Goal: Information Seeking & Learning: Understand process/instructions

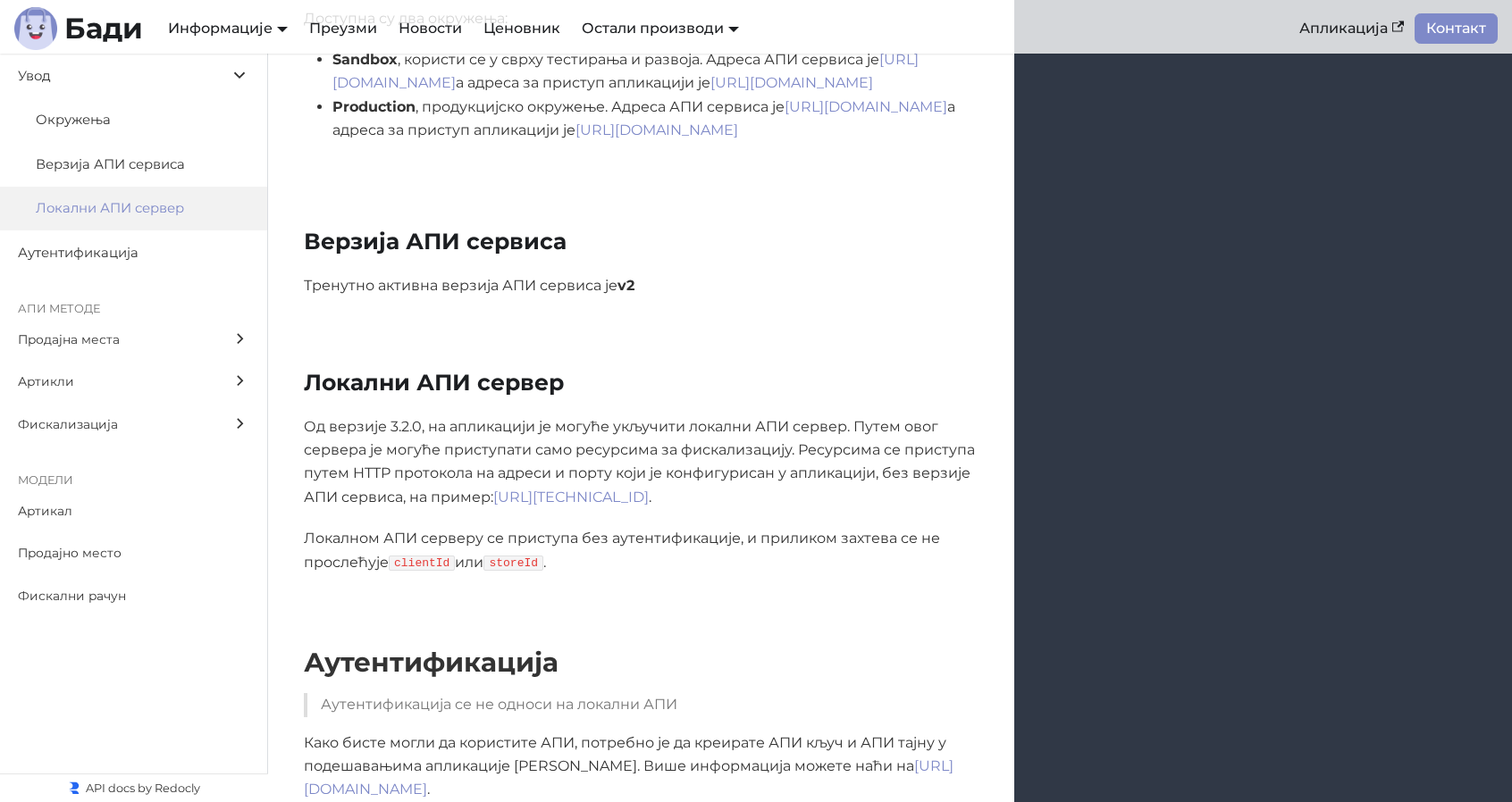
scroll to position [536, 0]
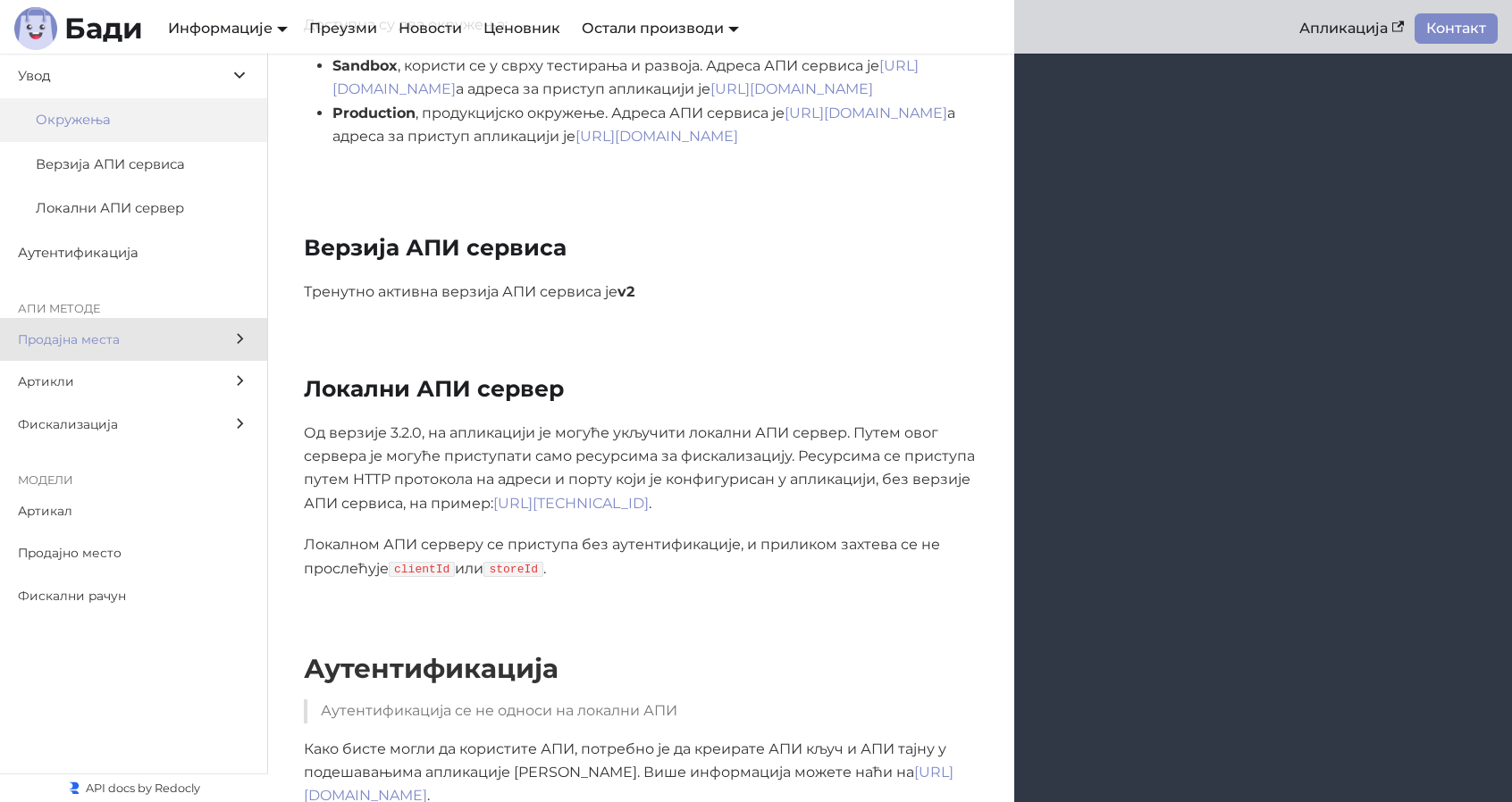
click at [114, 345] on span "Продајна места" at bounding box center [117, 339] width 197 height 21
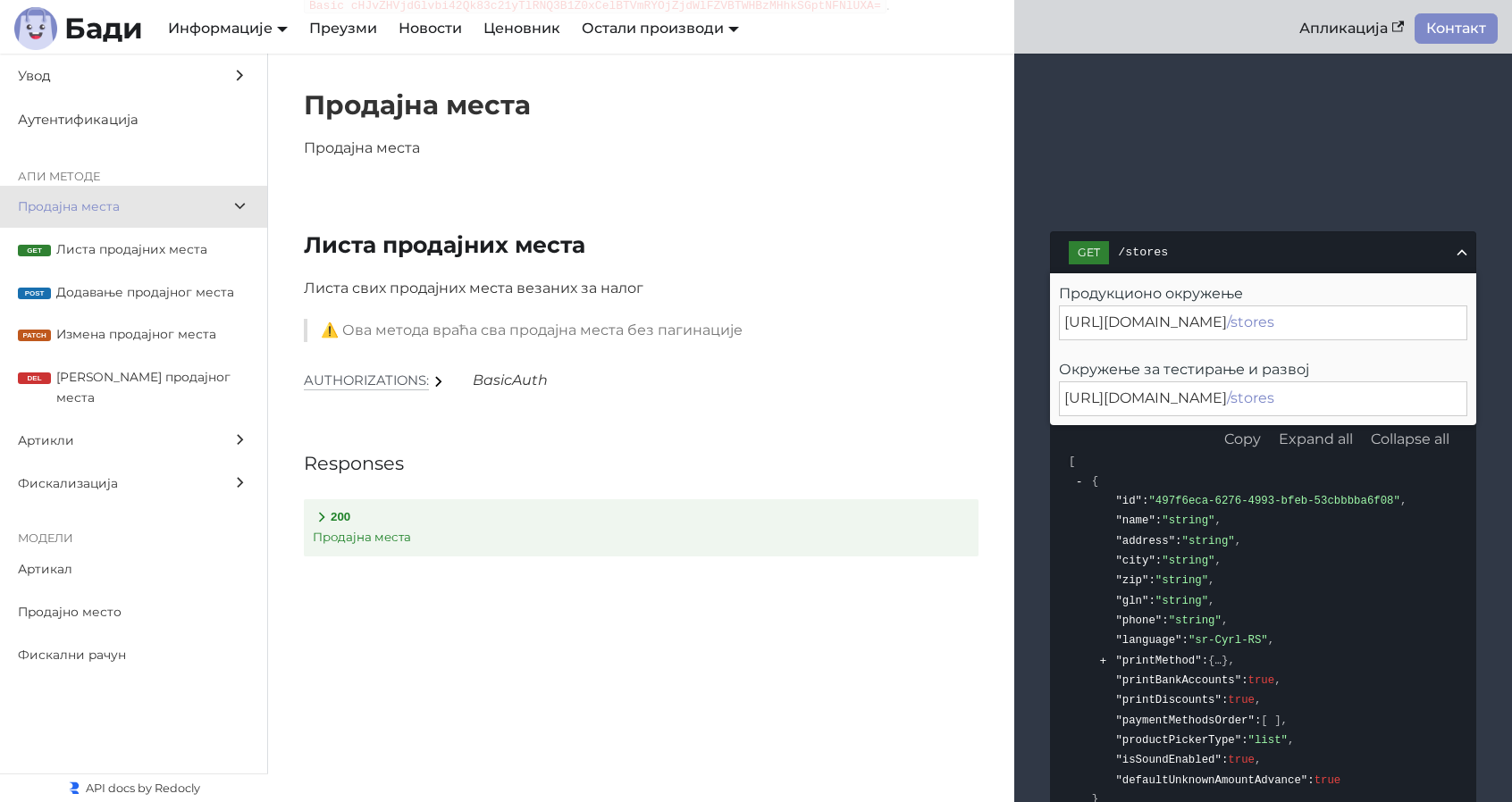
click at [1358, 326] on div "[URL][DOMAIN_NAME] /stores" at bounding box center [1262, 321] width 408 height 33
click at [1278, 396] on div "[URL][DOMAIN_NAME] /stores" at bounding box center [1262, 397] width 408 height 33
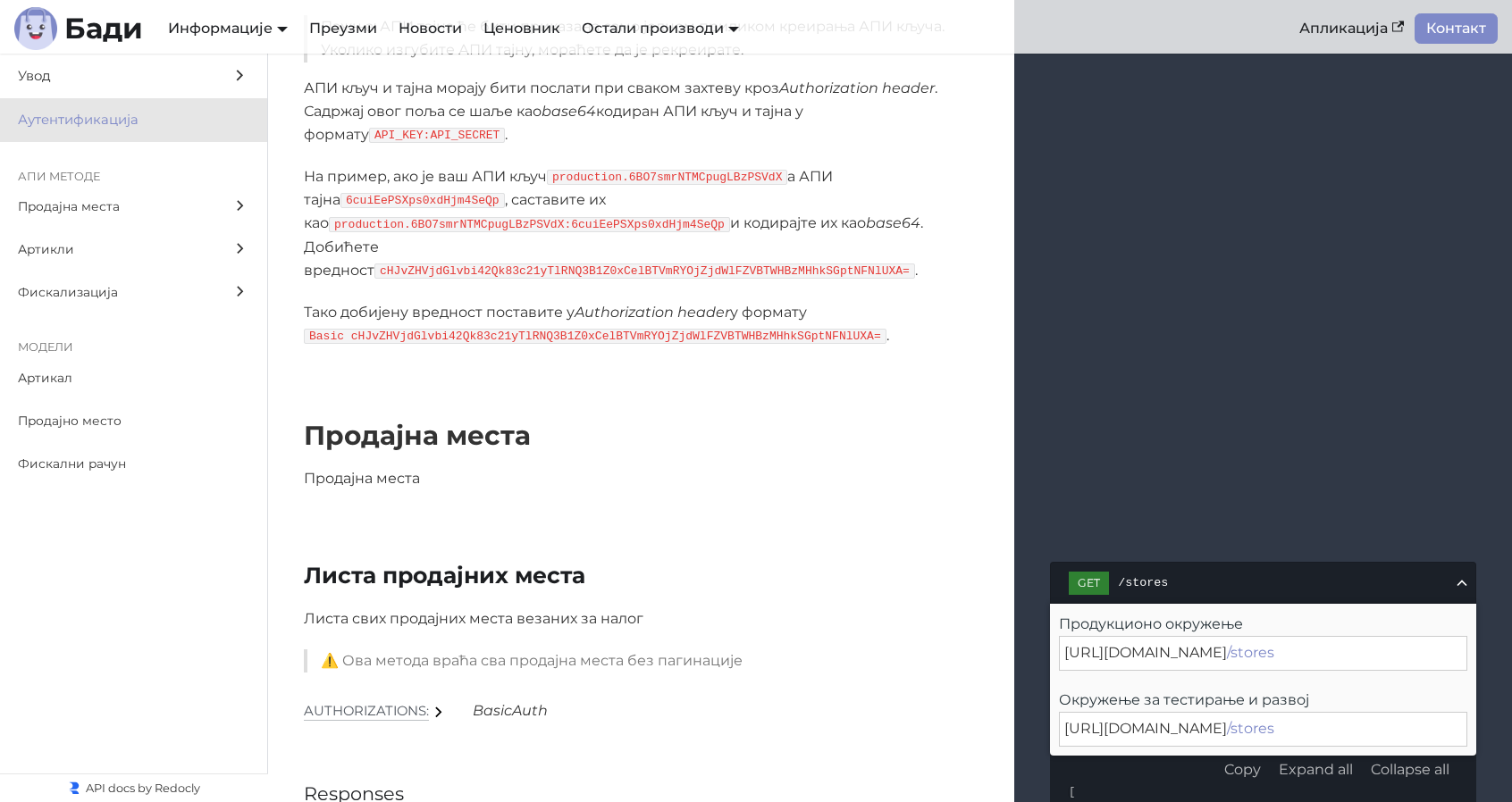
scroll to position [1321, 0]
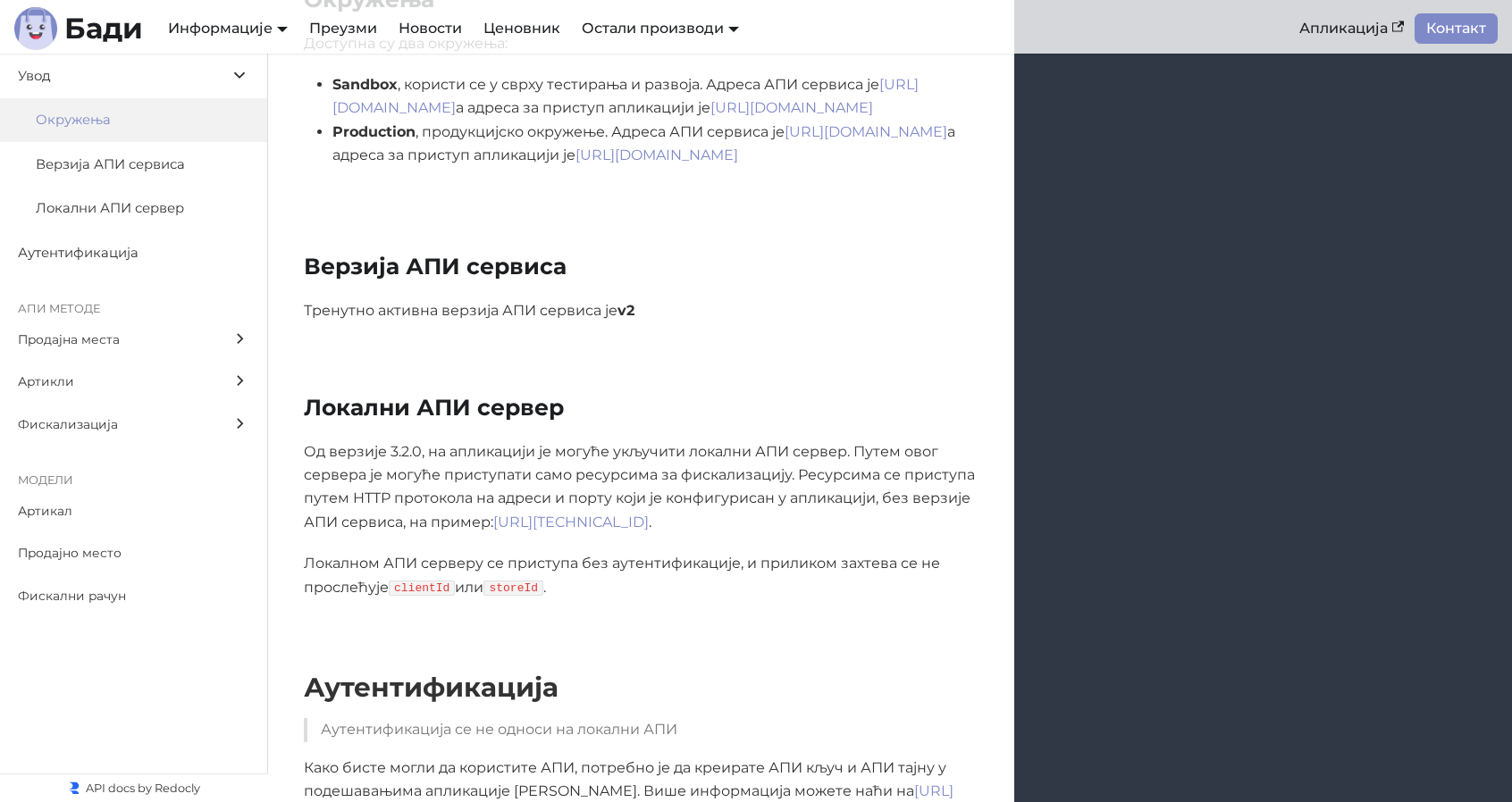
scroll to position [516, 0]
drag, startPoint x: 770, startPoint y: 527, endPoint x: 498, endPoint y: 522, distance: 272.0
click at [498, 522] on p "Од верзије 3.2.0, на апликацији је могуће укључити локални АПИ сервер. Путем ов…" at bounding box center [641, 488] width 675 height 95
copy p "[URL][TECHNICAL_ID] ."
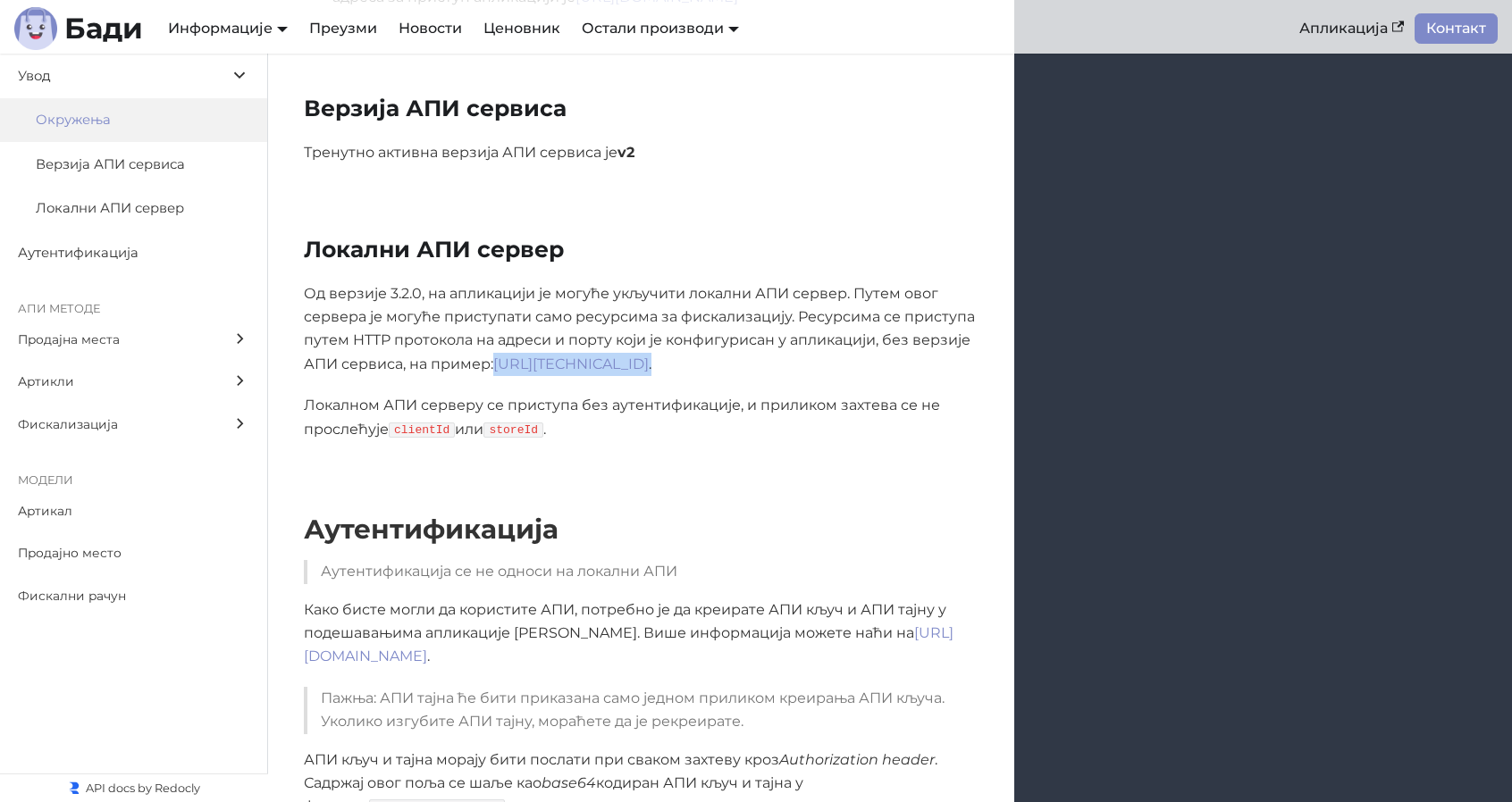
scroll to position [695, 0]
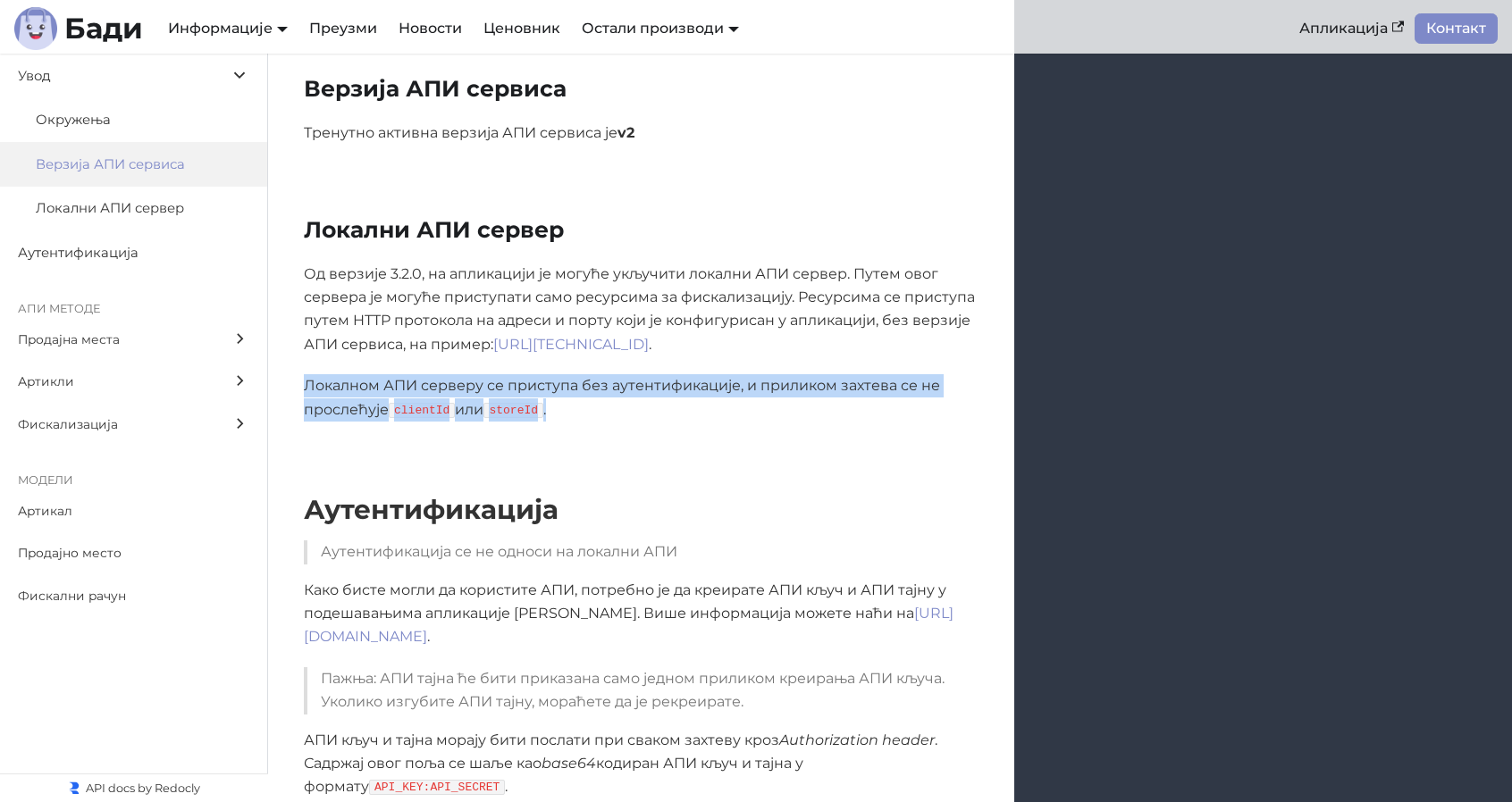
drag, startPoint x: 563, startPoint y: 406, endPoint x: 297, endPoint y: 390, distance: 266.5
click at [297, 390] on div "Од верзије 3.2.0, на апликацији је могуће укључити локални АПИ сервер. Путем ов…" at bounding box center [641, 342] width 746 height 159
click at [624, 435] on div "Локални АПИ сервер Од верзије 3.2.0, на апликацији је могуће укључити локални А…" at bounding box center [890, 319] width 1244 height 277
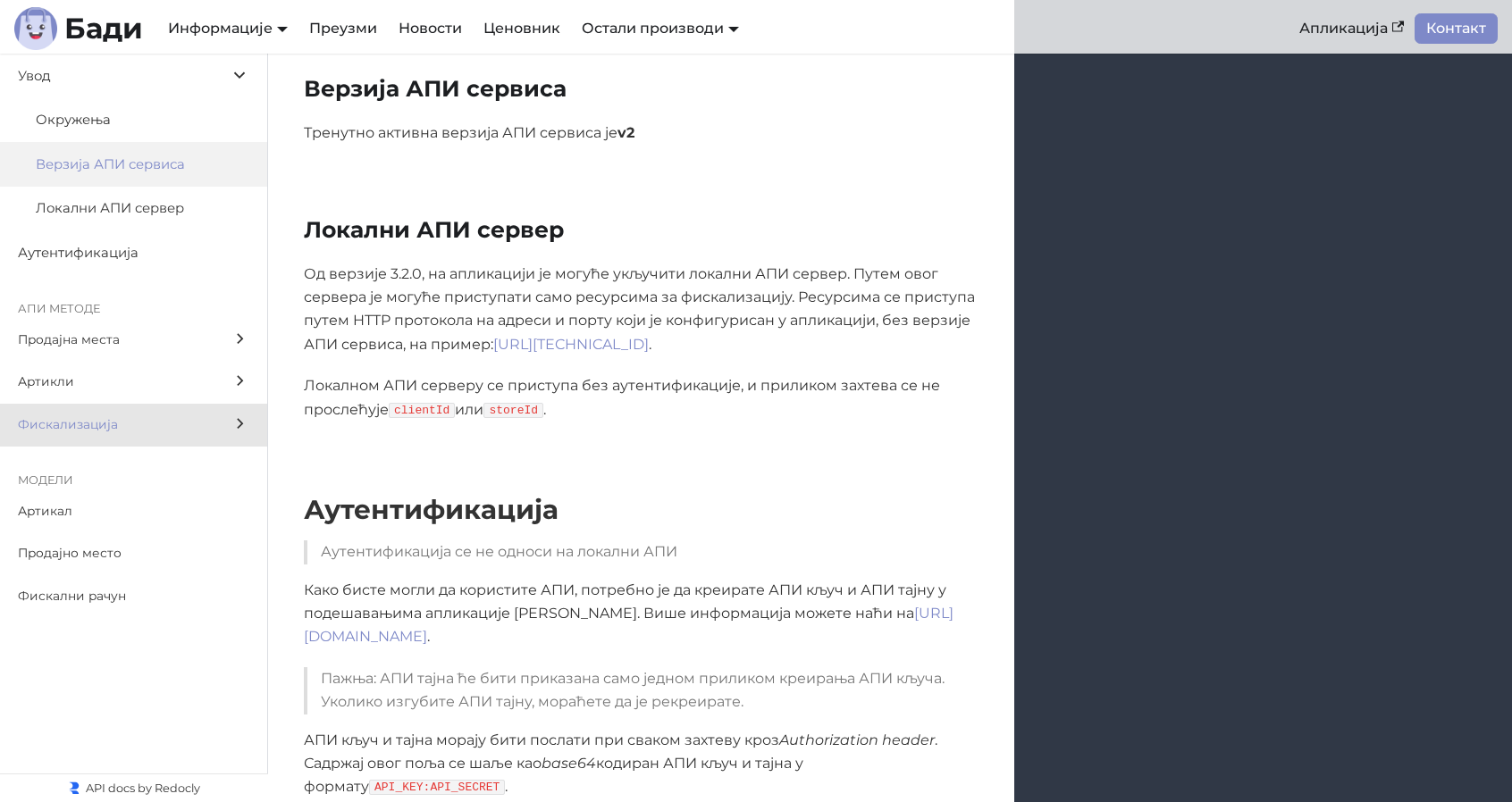
click at [138, 428] on span "Фискализација" at bounding box center [117, 425] width 197 height 21
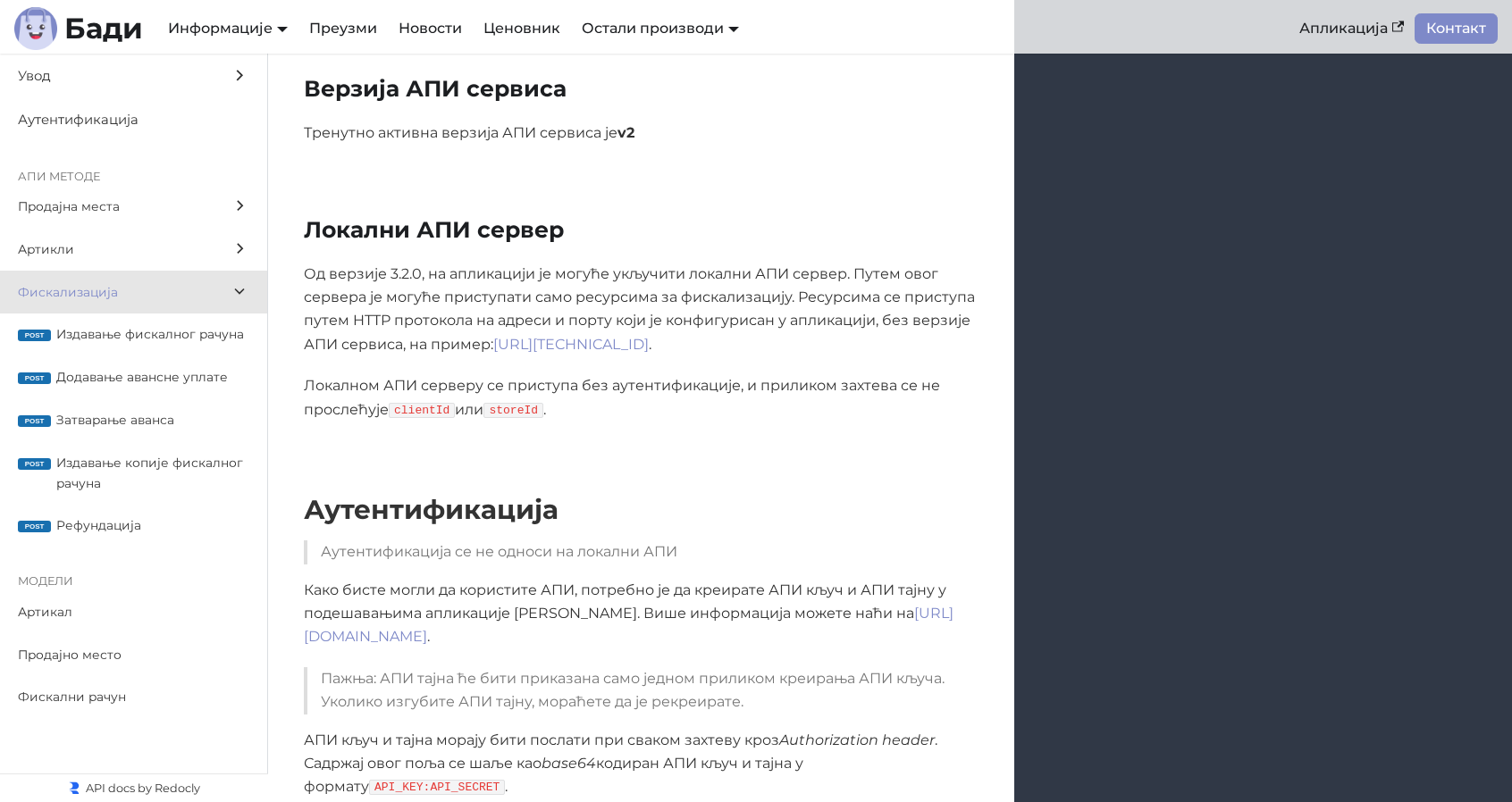
scroll to position [14941, 0]
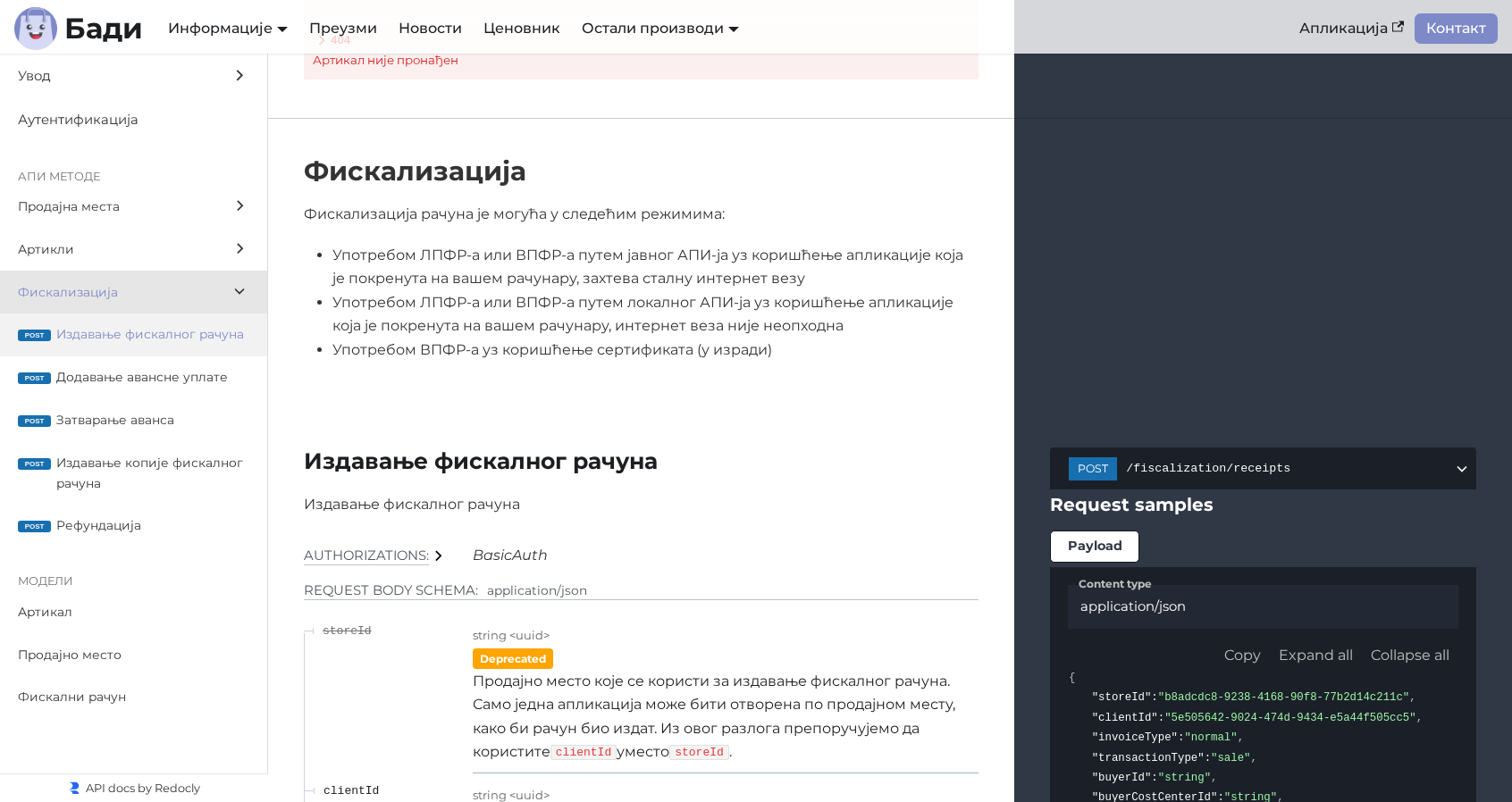
click at [162, 344] on span "Издавање фискалног рачуна" at bounding box center [152, 334] width 193 height 21
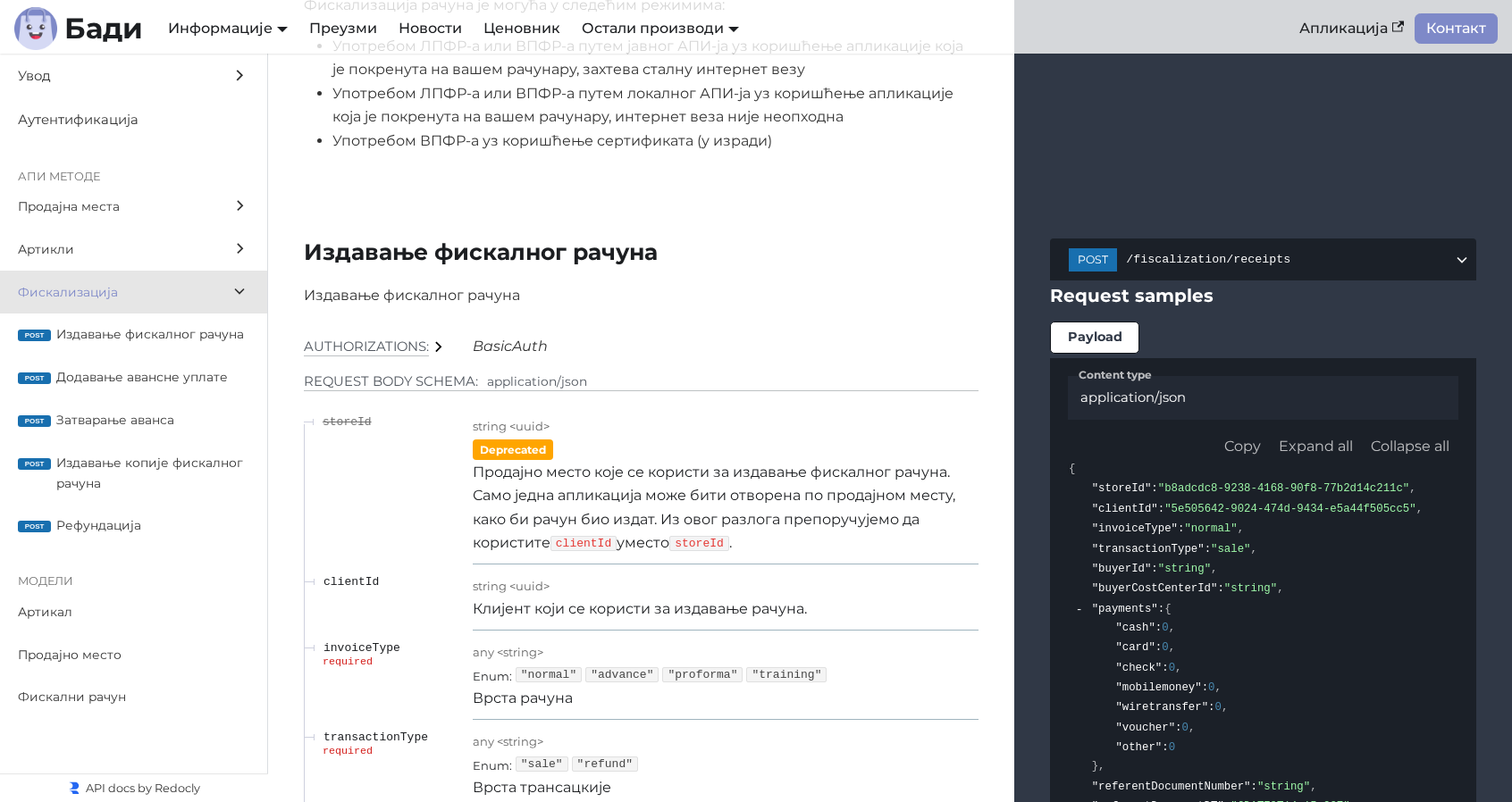
scroll to position [15145, 0]
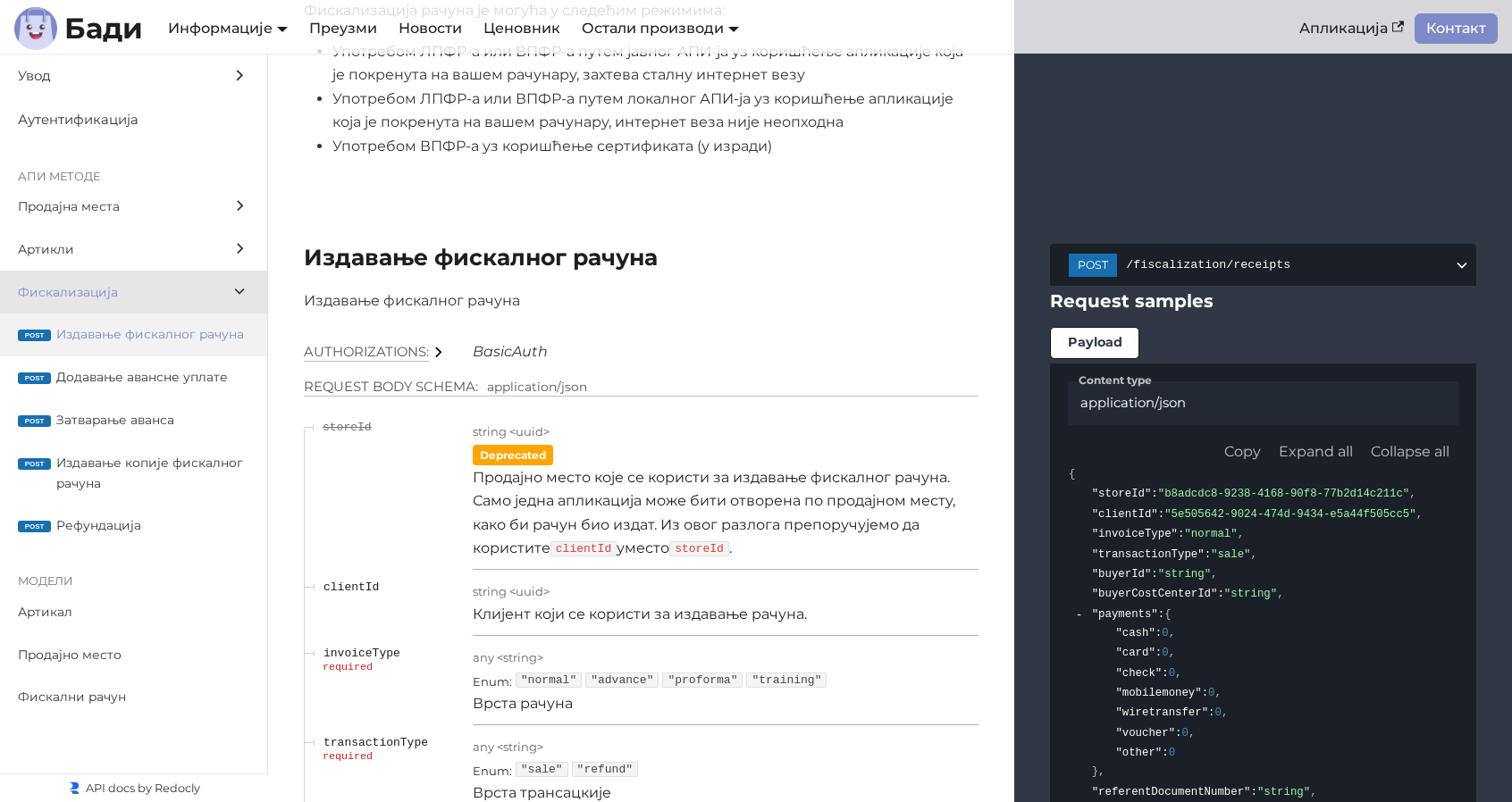
click at [187, 348] on label "post Издавање фискалног рачуна" at bounding box center [133, 334] width 267 height 43
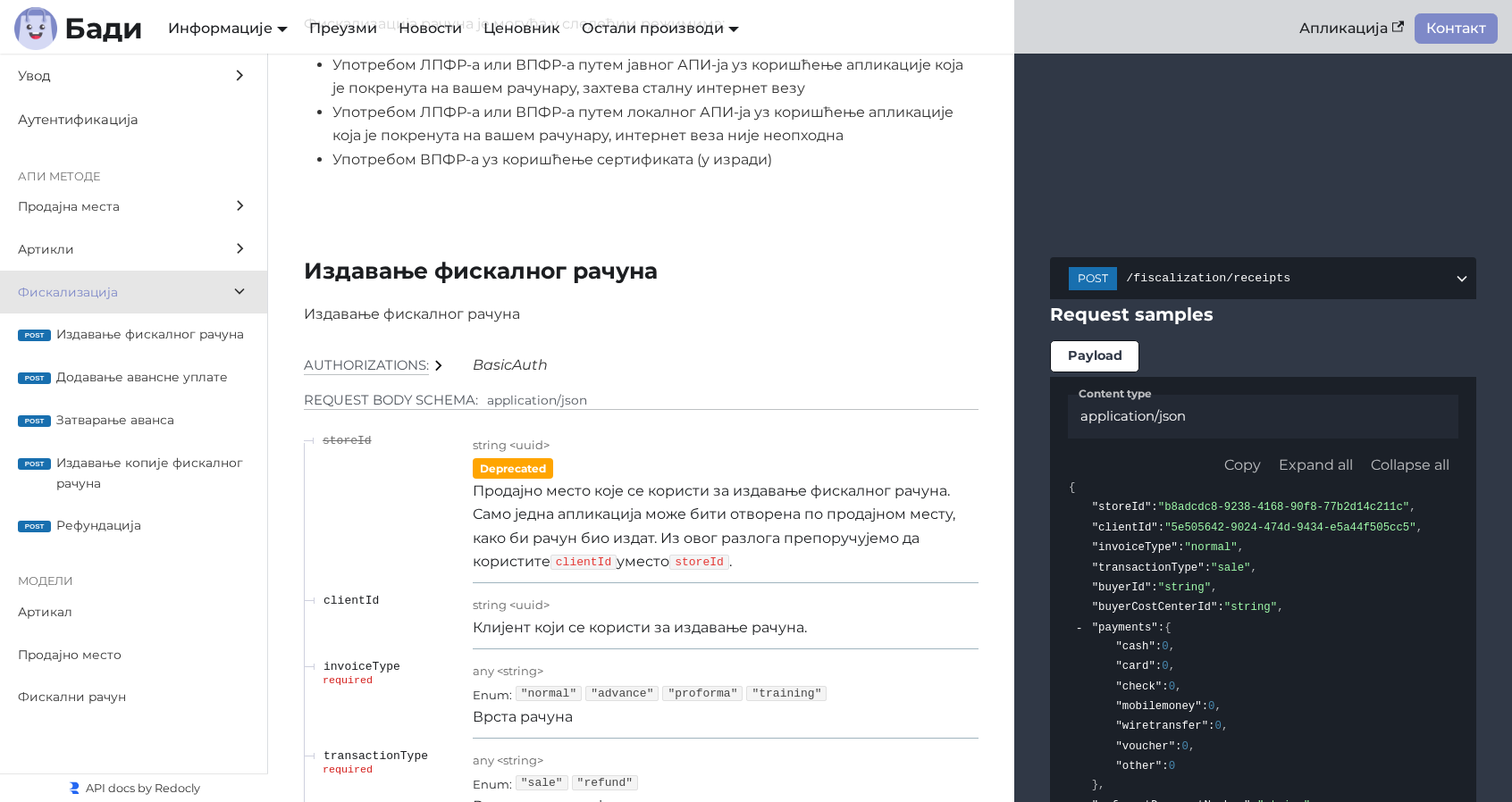
scroll to position [15145, 0]
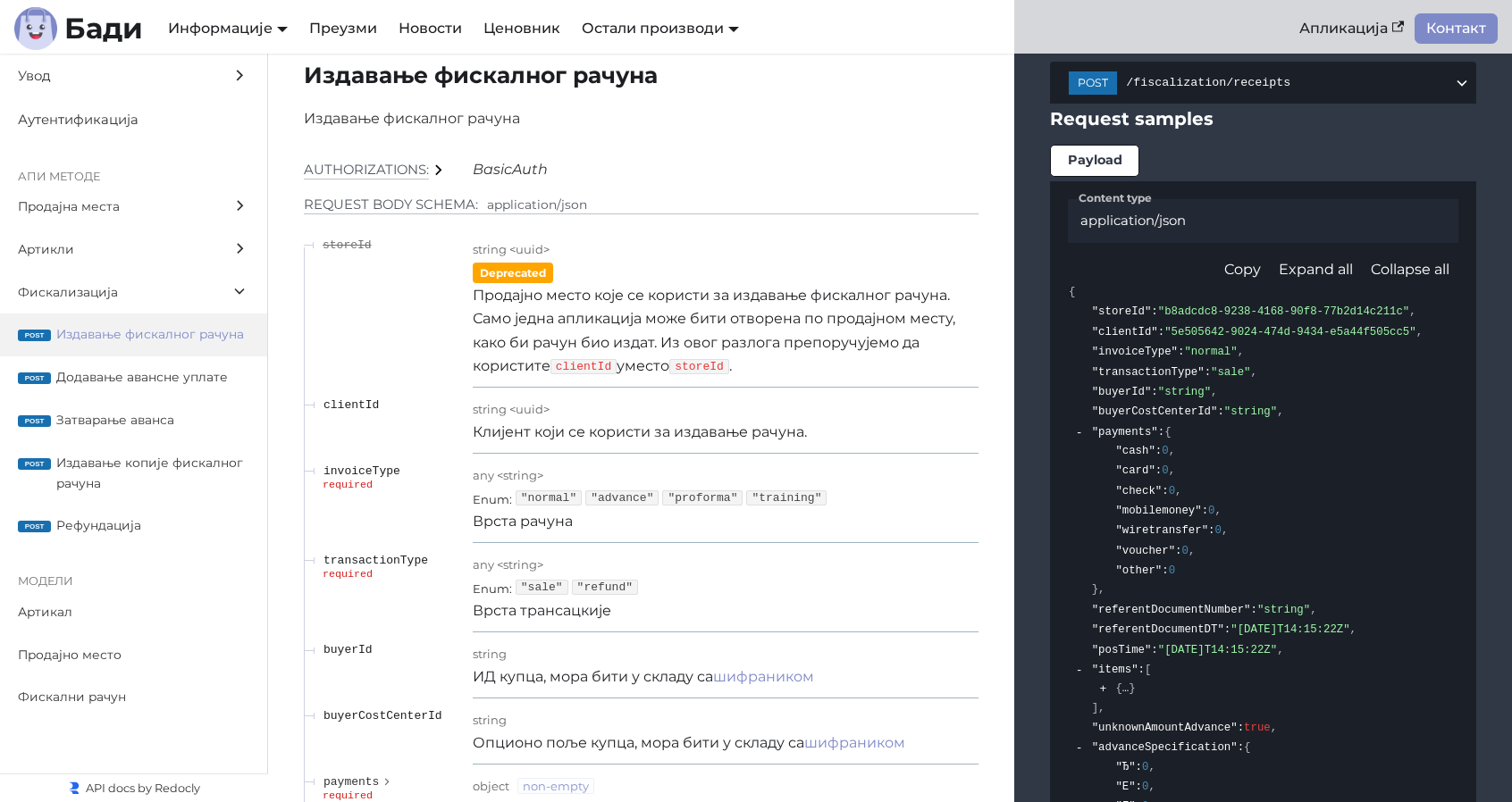
scroll to position [15323, 0]
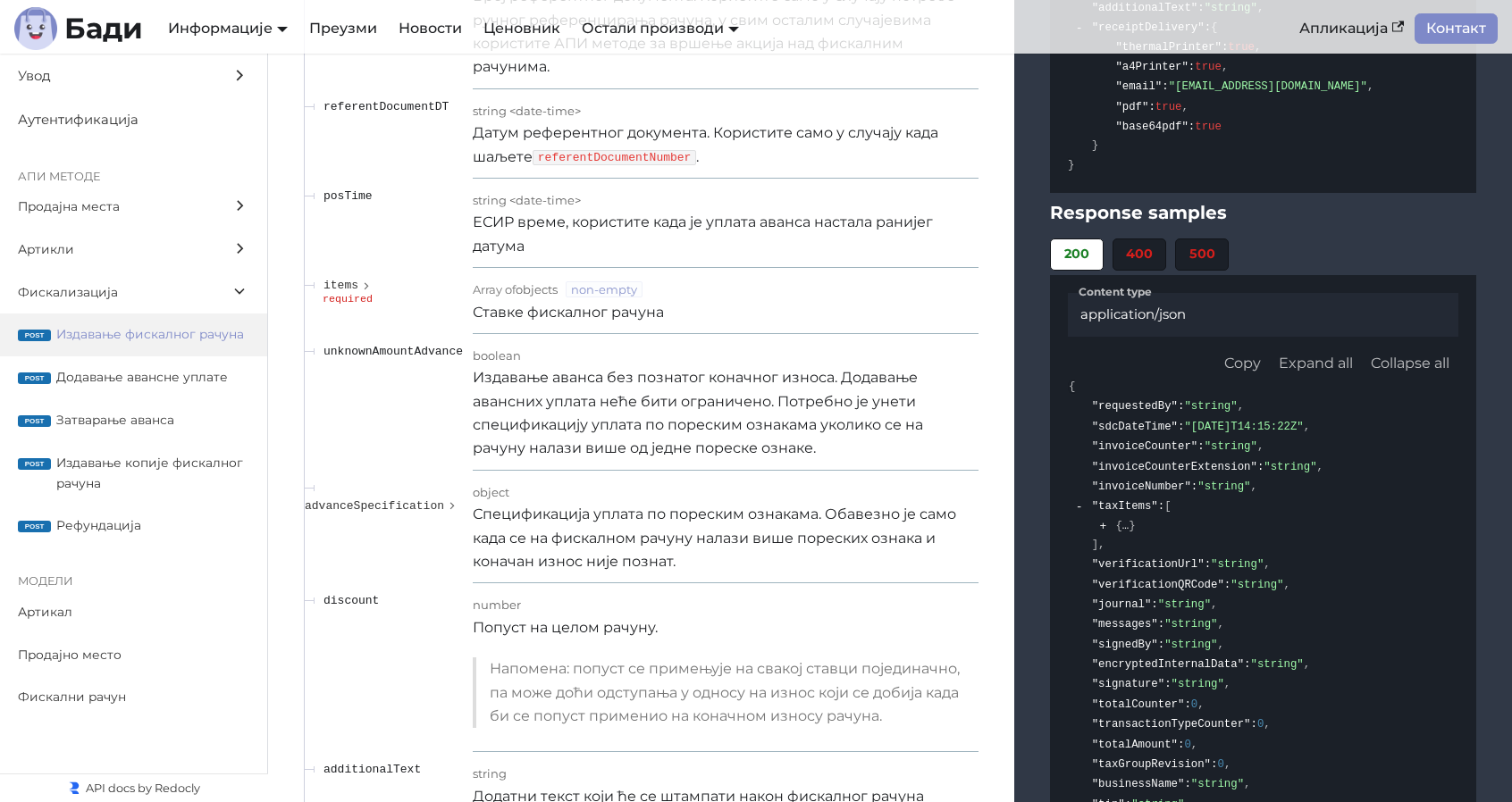
scroll to position [16217, 0]
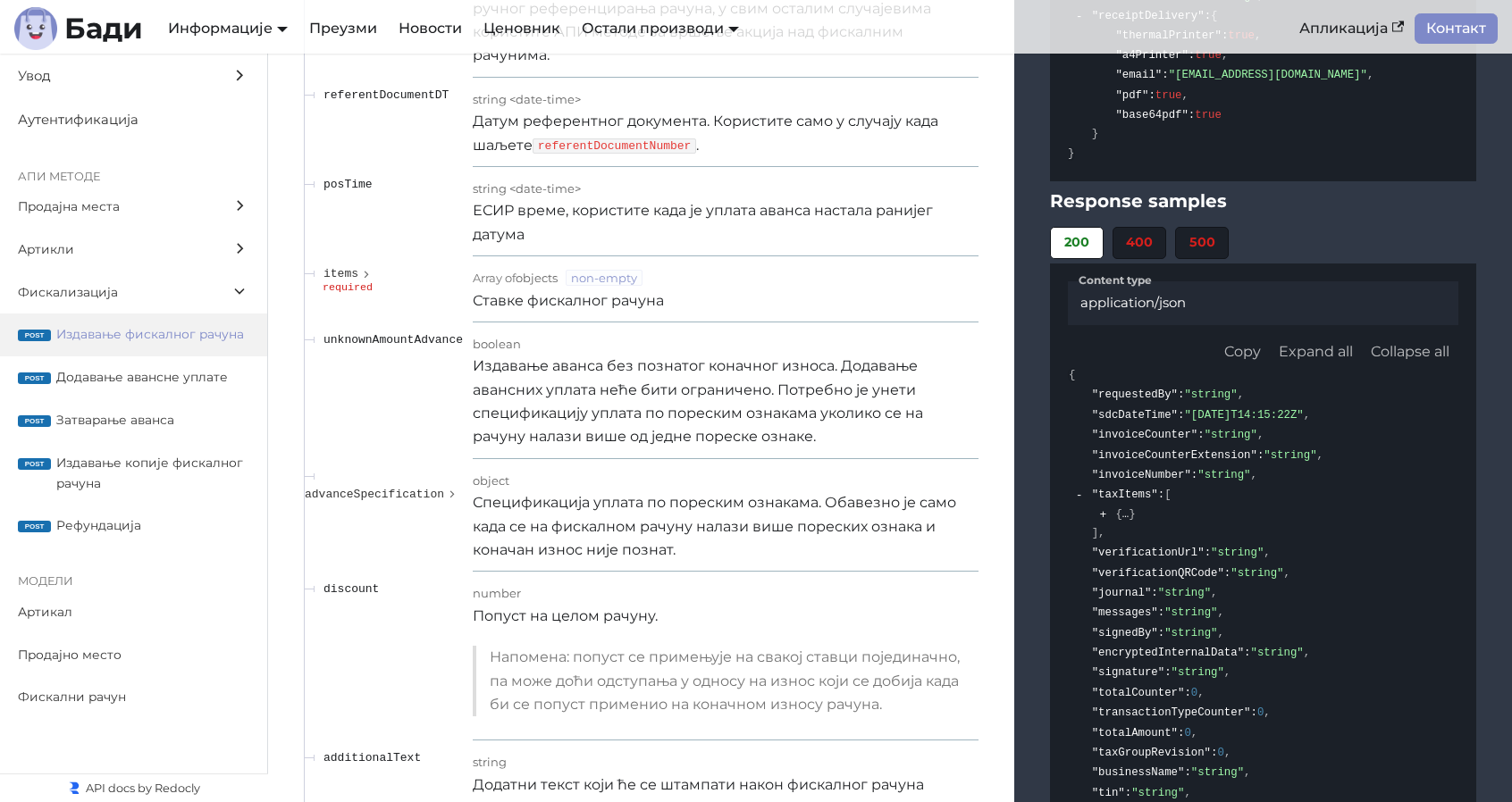
click at [1142, 227] on li "400" at bounding box center [1139, 243] width 53 height 33
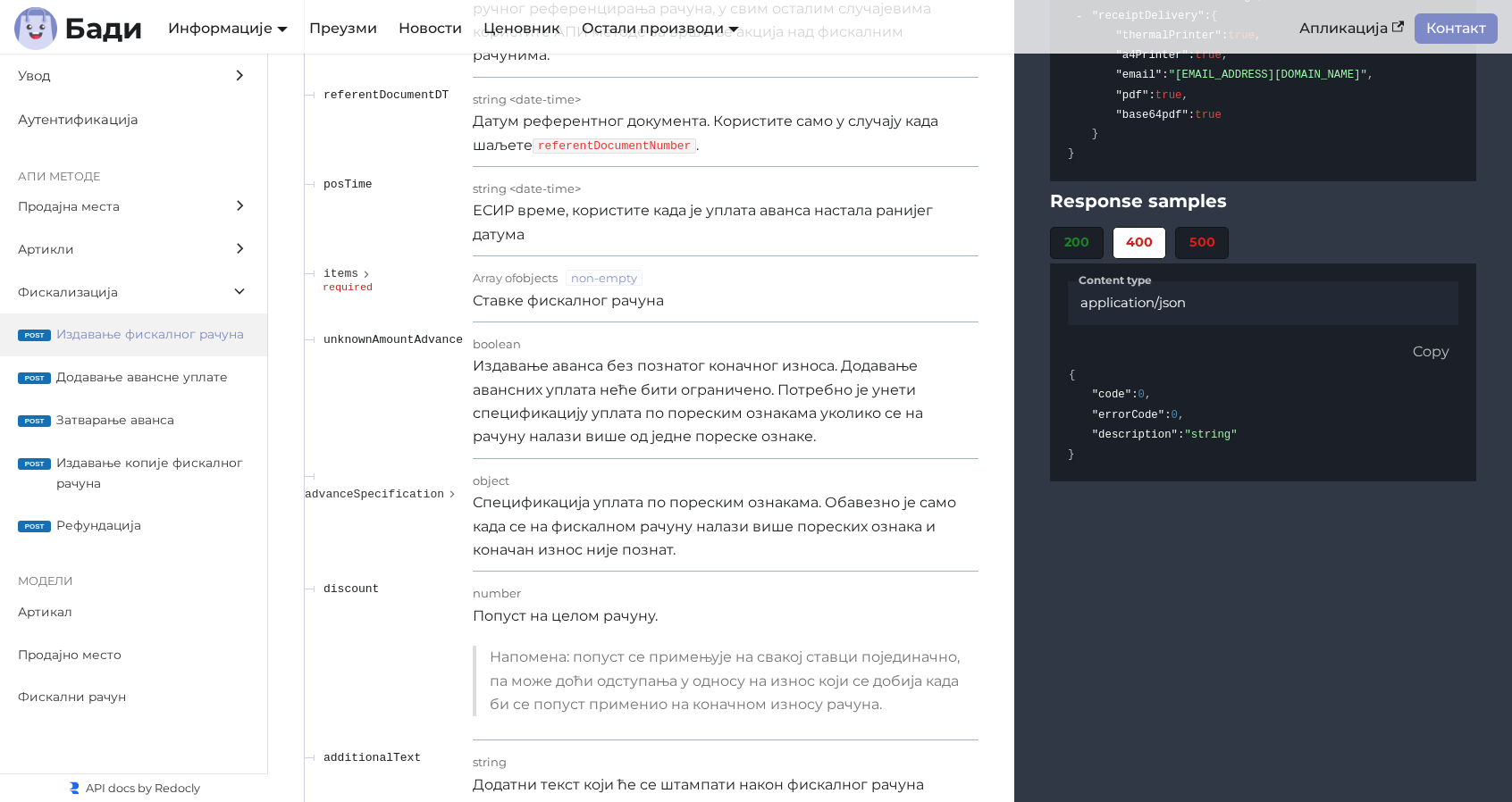
click at [1219, 227] on li "500" at bounding box center [1201, 243] width 53 height 33
click at [1076, 227] on li "200" at bounding box center [1077, 243] width 53 height 33
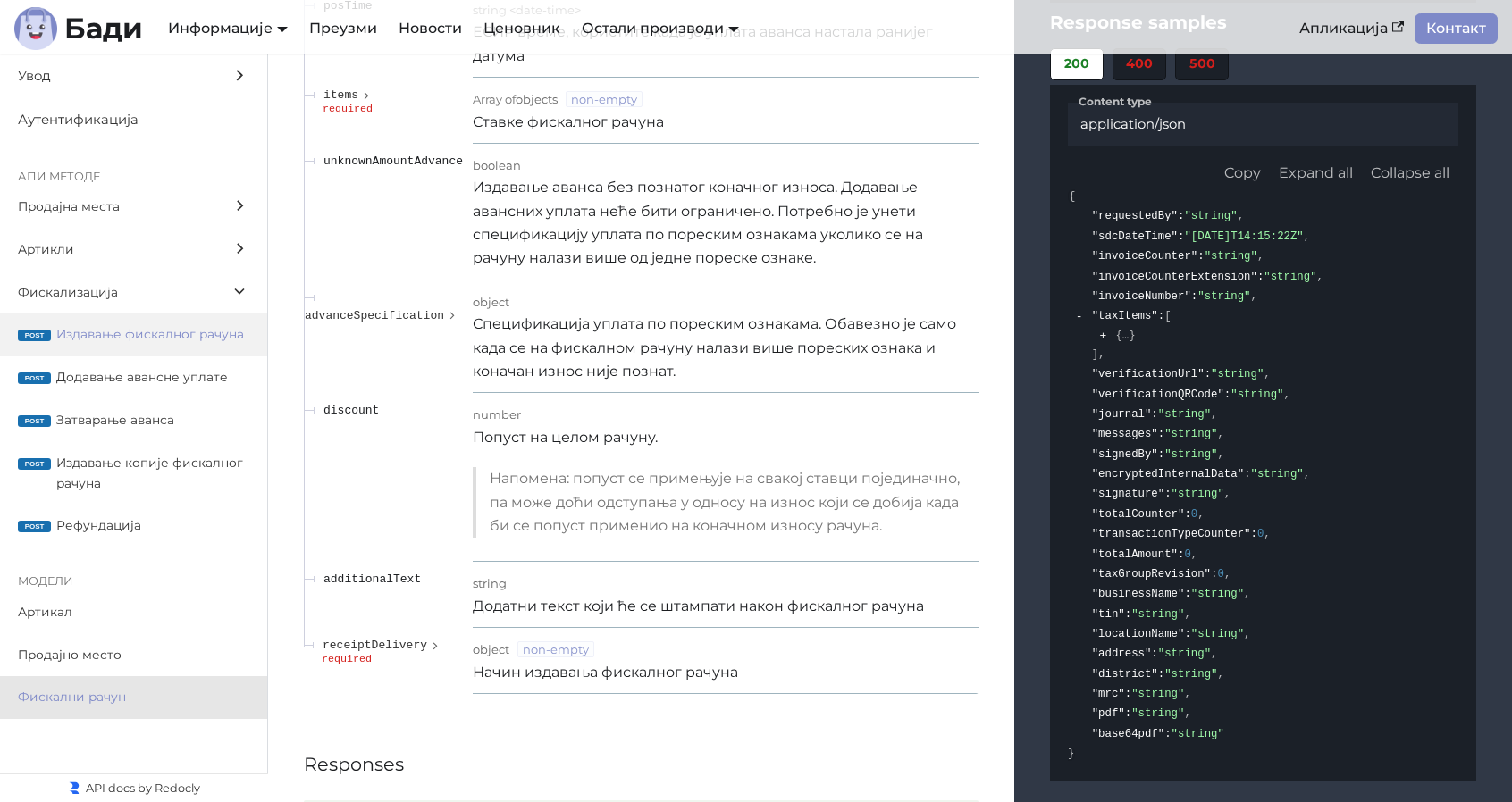
click at [135, 694] on span "Фискални рачун" at bounding box center [117, 697] width 197 height 21
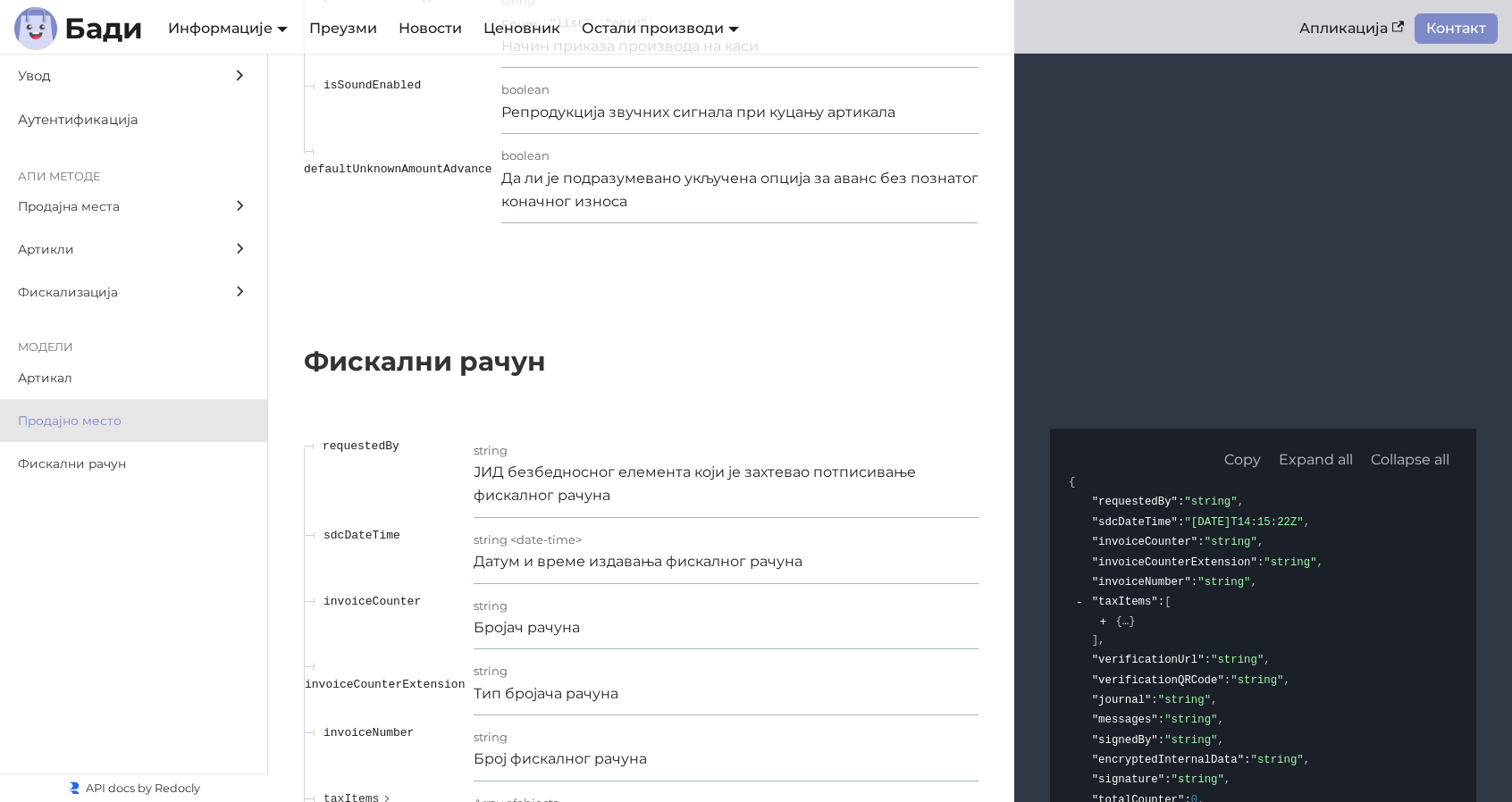
scroll to position [26804, 0]
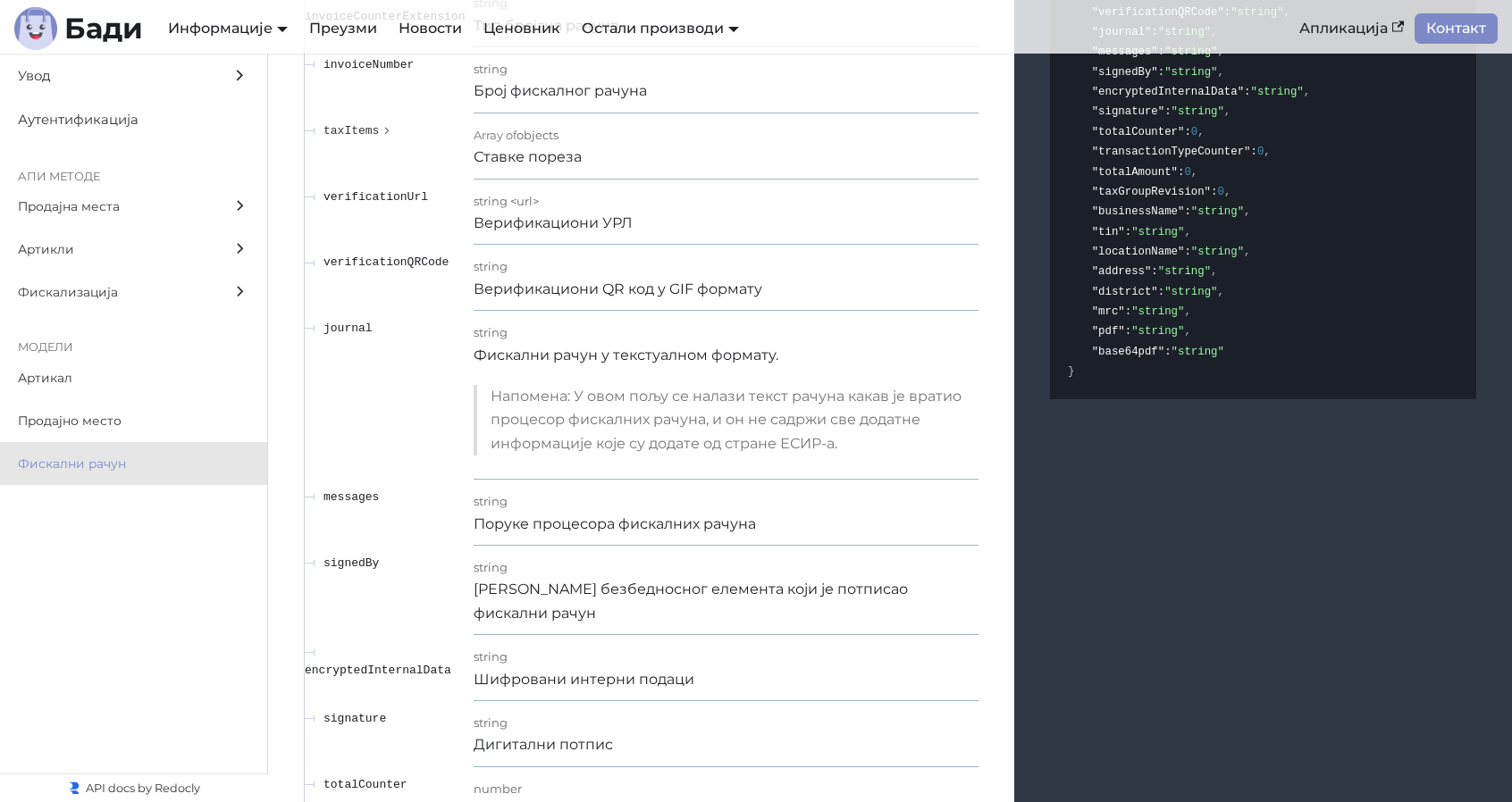
scroll to position [27483, 0]
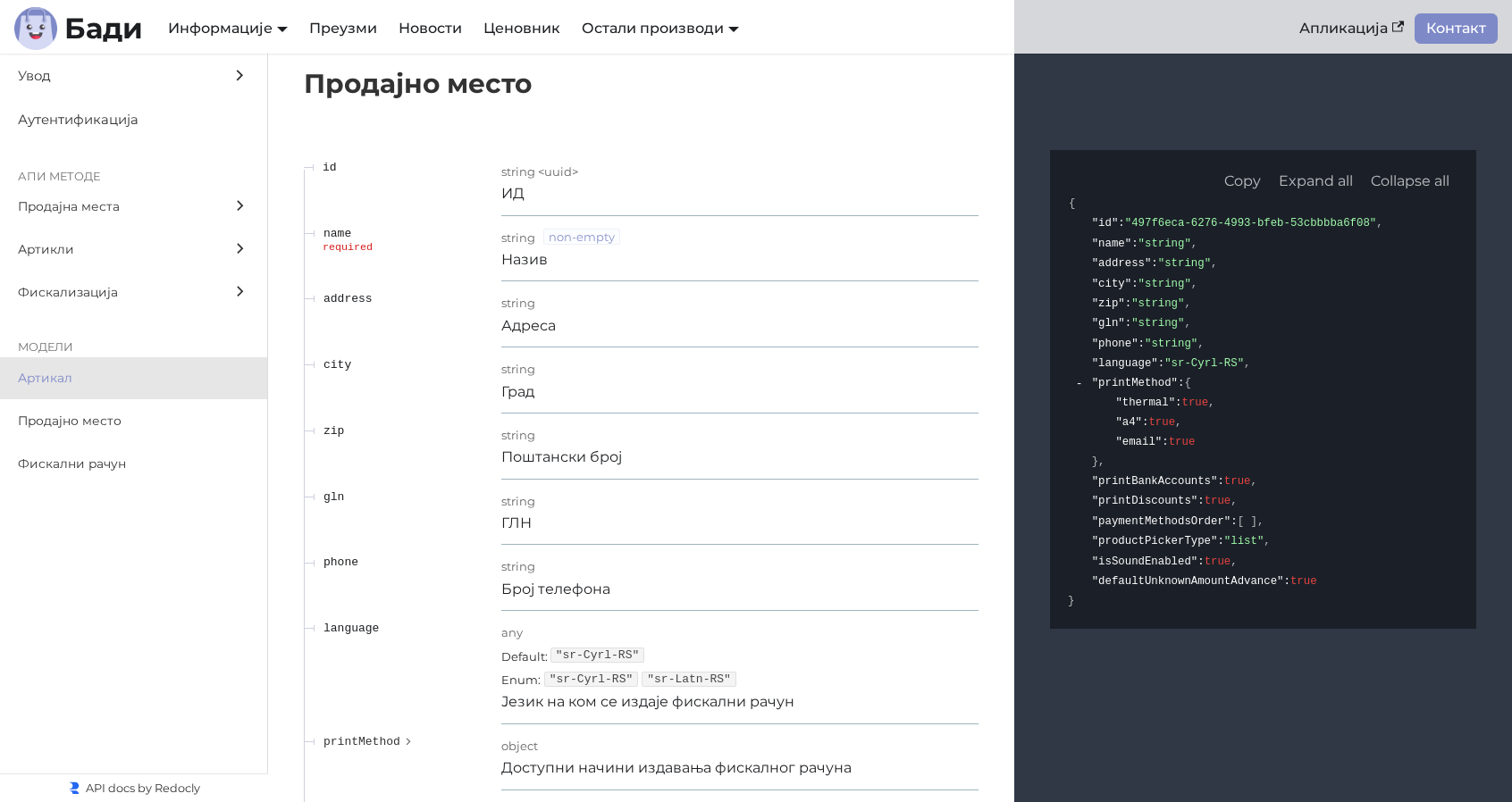
scroll to position [25785, 0]
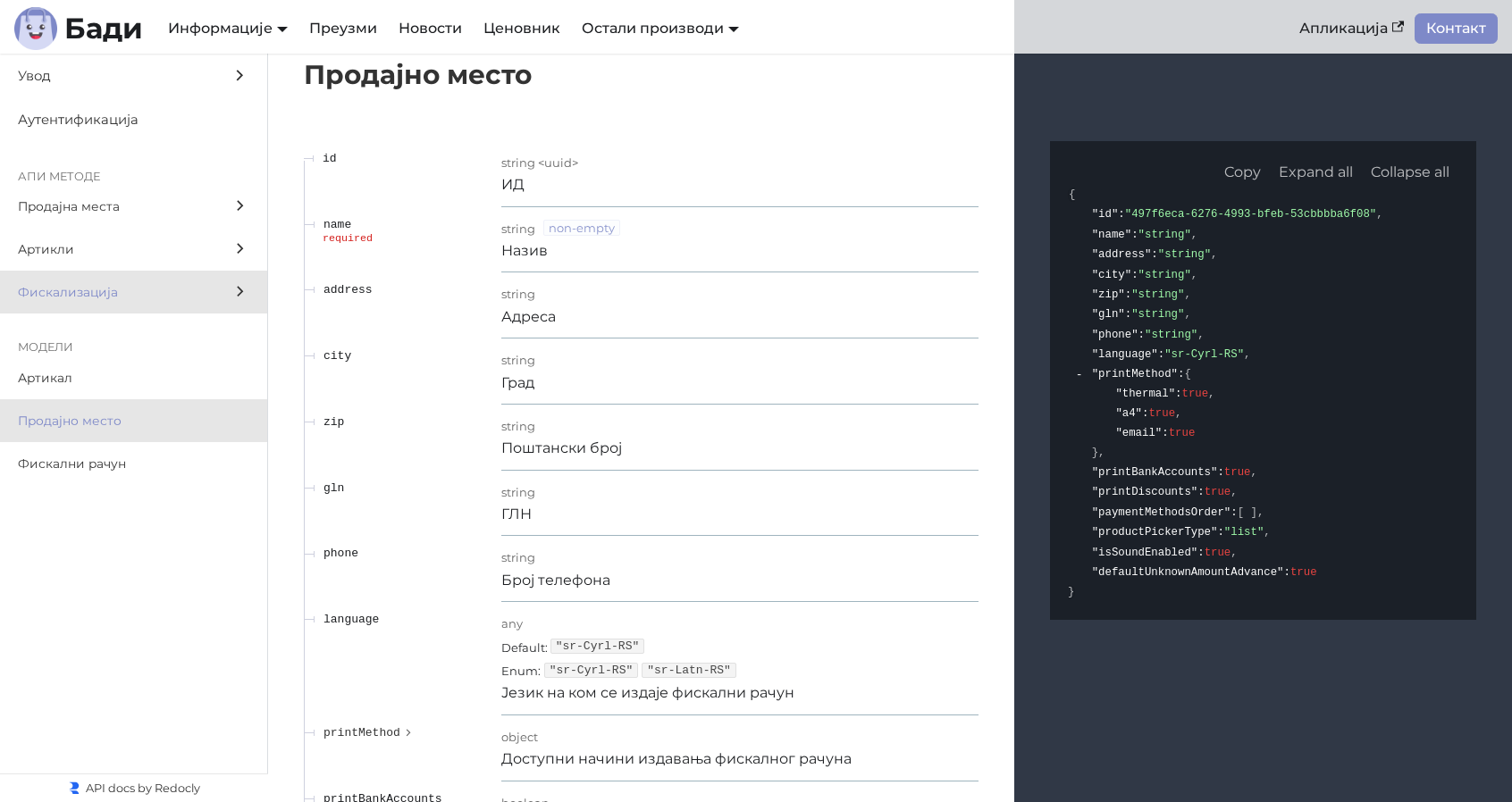
click at [118, 300] on span "Фискализација" at bounding box center [117, 292] width 197 height 21
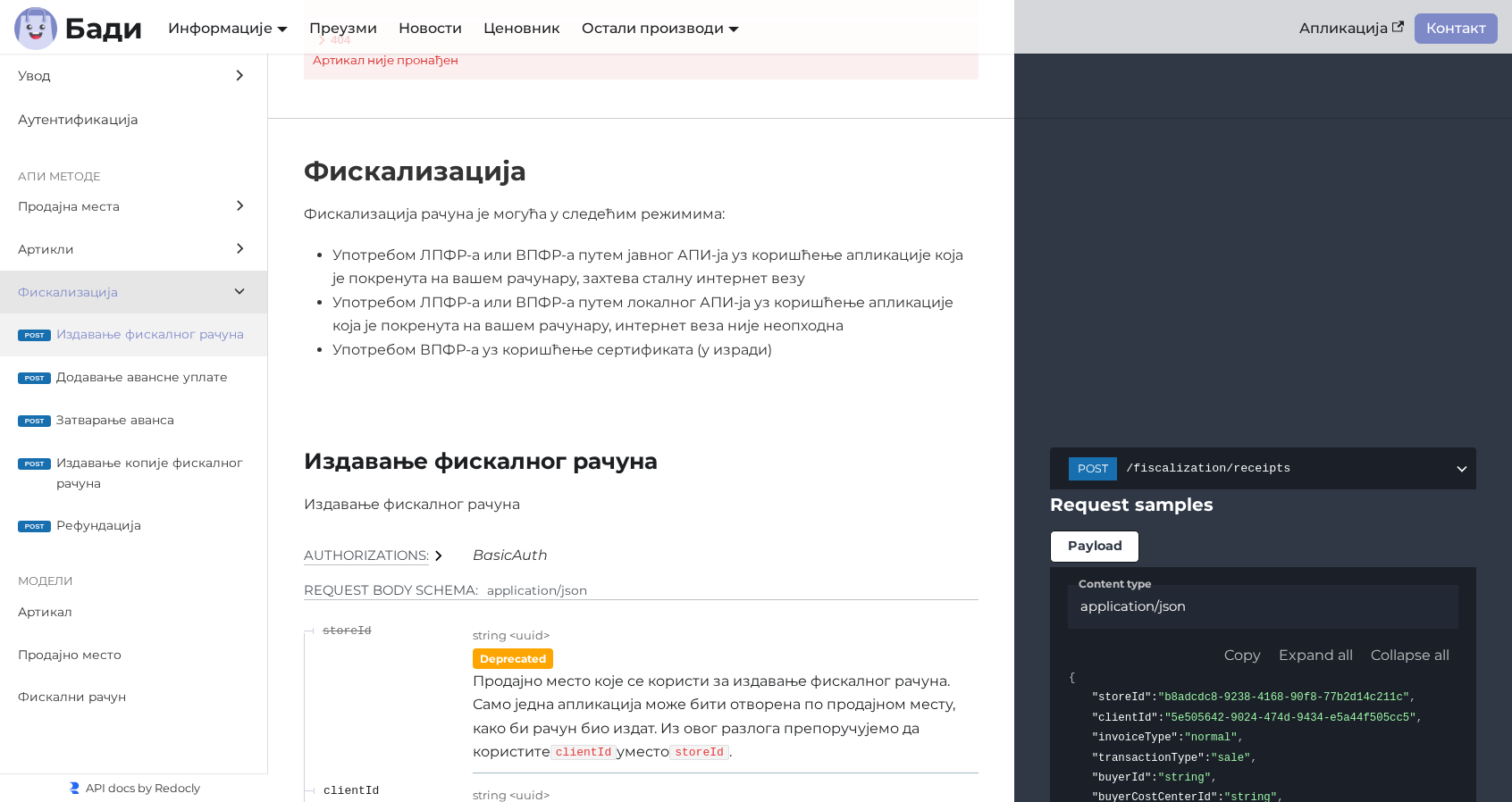
click at [141, 342] on span "Издавање фискалног рачуна" at bounding box center [152, 334] width 193 height 21
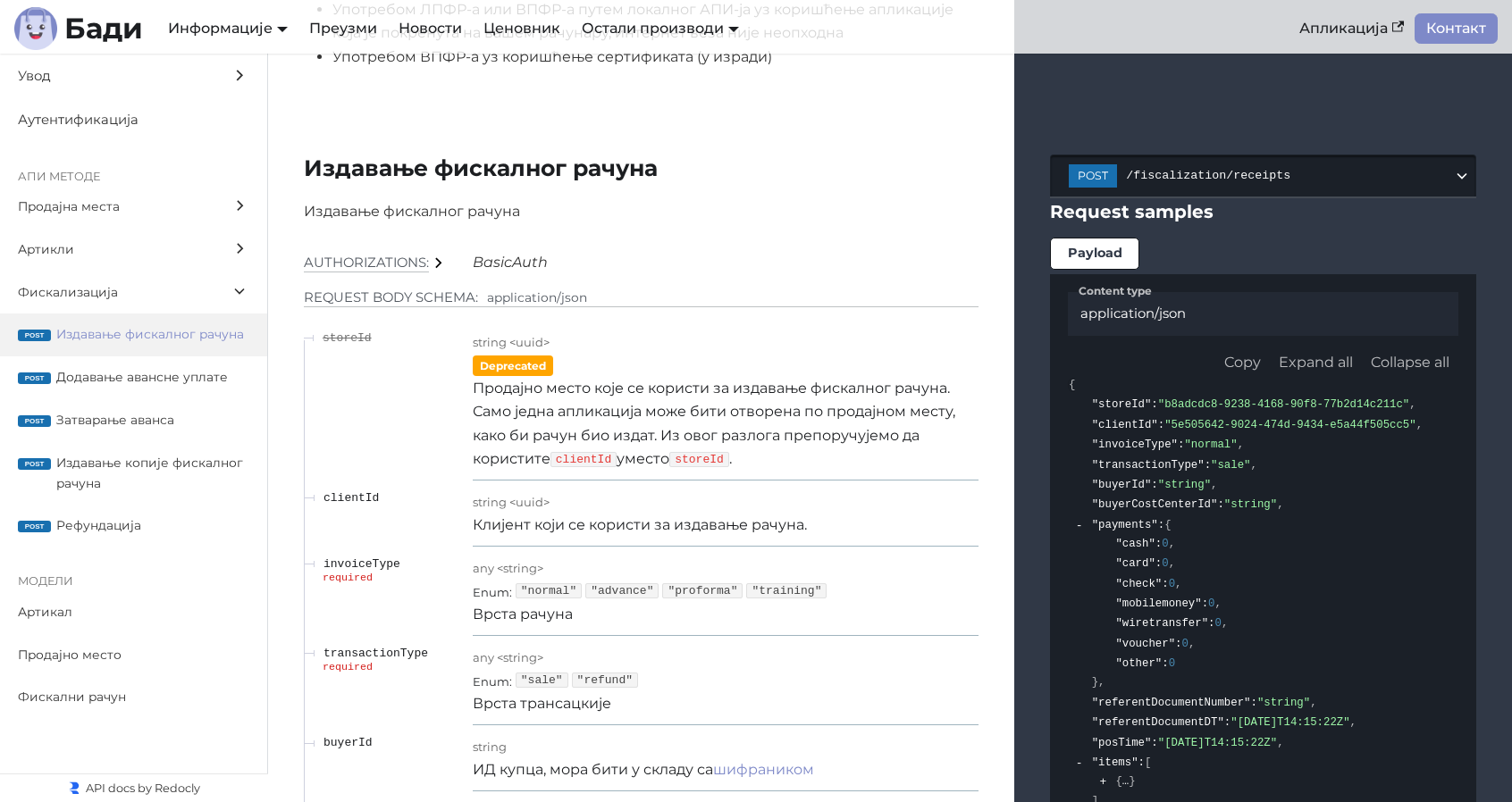
click at [1326, 169] on span "/fiscalization/receipts" at bounding box center [1288, 176] width 327 height 14
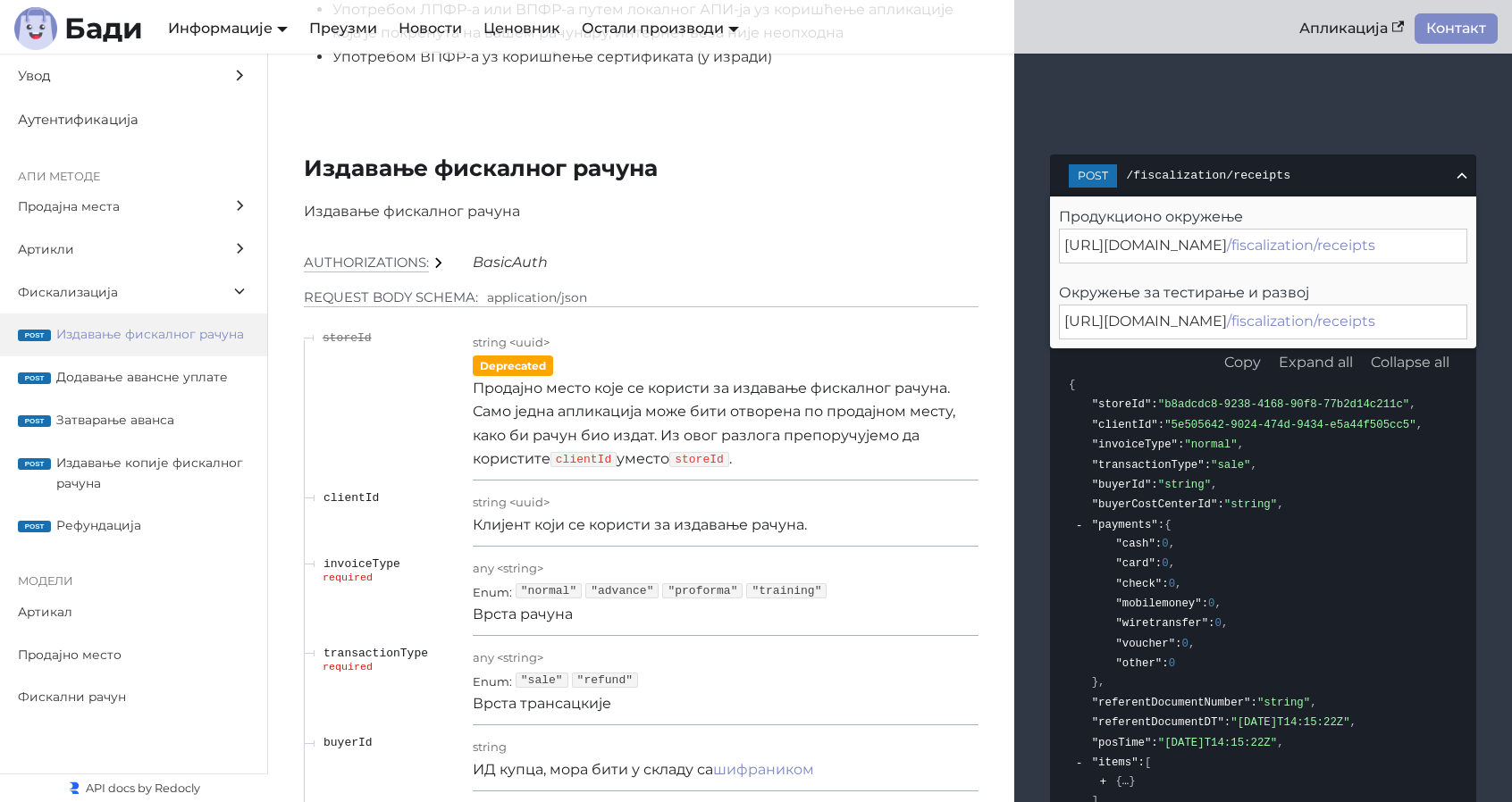
click at [1444, 305] on div "[URL][DOMAIN_NAME] /fiscalization/receipts" at bounding box center [1262, 321] width 408 height 33
click at [1335, 435] on li ""invoiceType" : "normal" ," at bounding box center [1274, 445] width 368 height 20
click at [1241, 351] on div "Copy" at bounding box center [1242, 363] width 36 height 24
click at [100, 183] on span "АПИ методе" at bounding box center [117, 177] width 197 height 19
click at [99, 203] on span "Продајна места" at bounding box center [117, 206] width 197 height 21
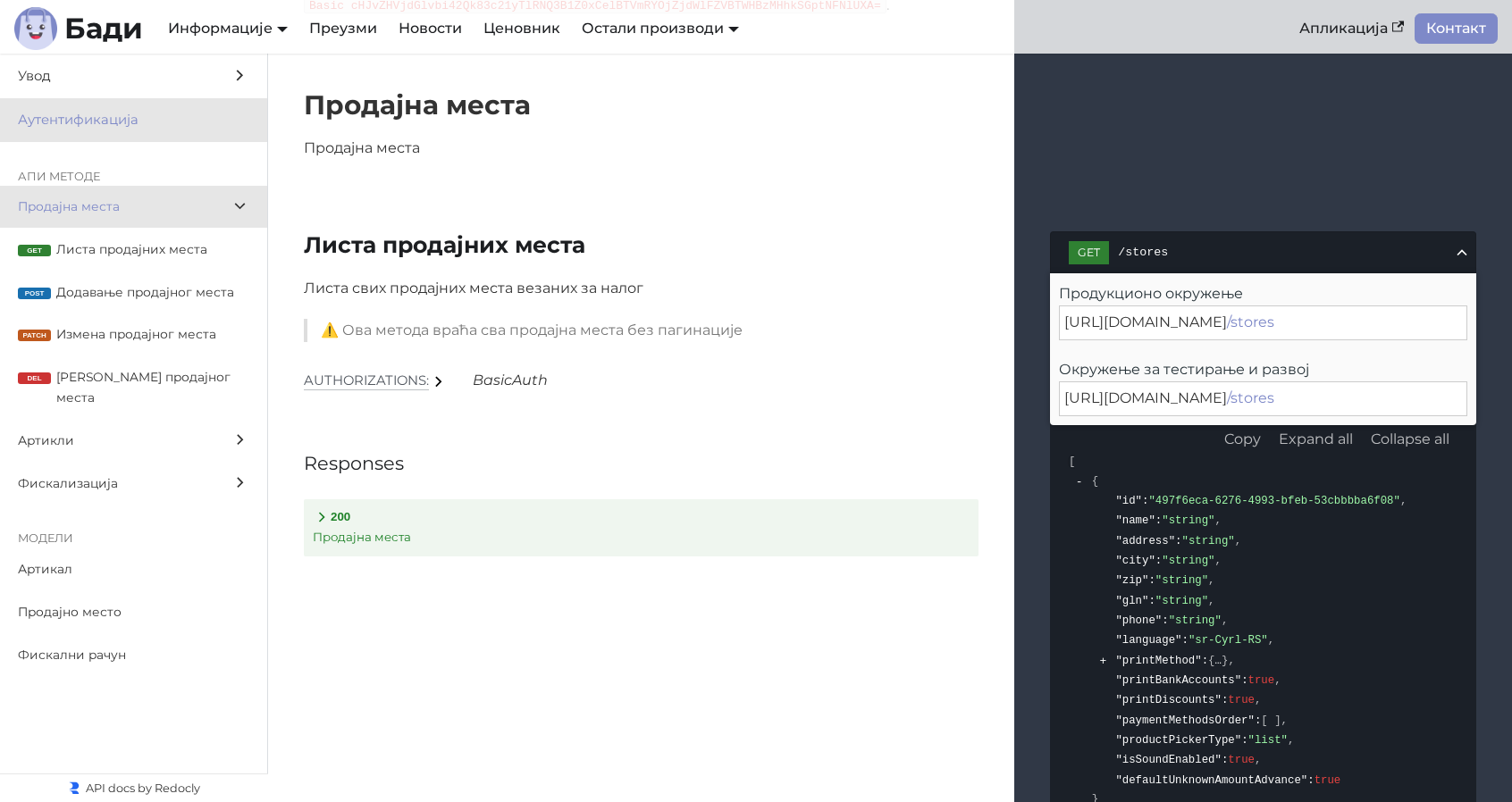
click at [107, 115] on span "Аутентификација" at bounding box center [117, 119] width 197 height 23
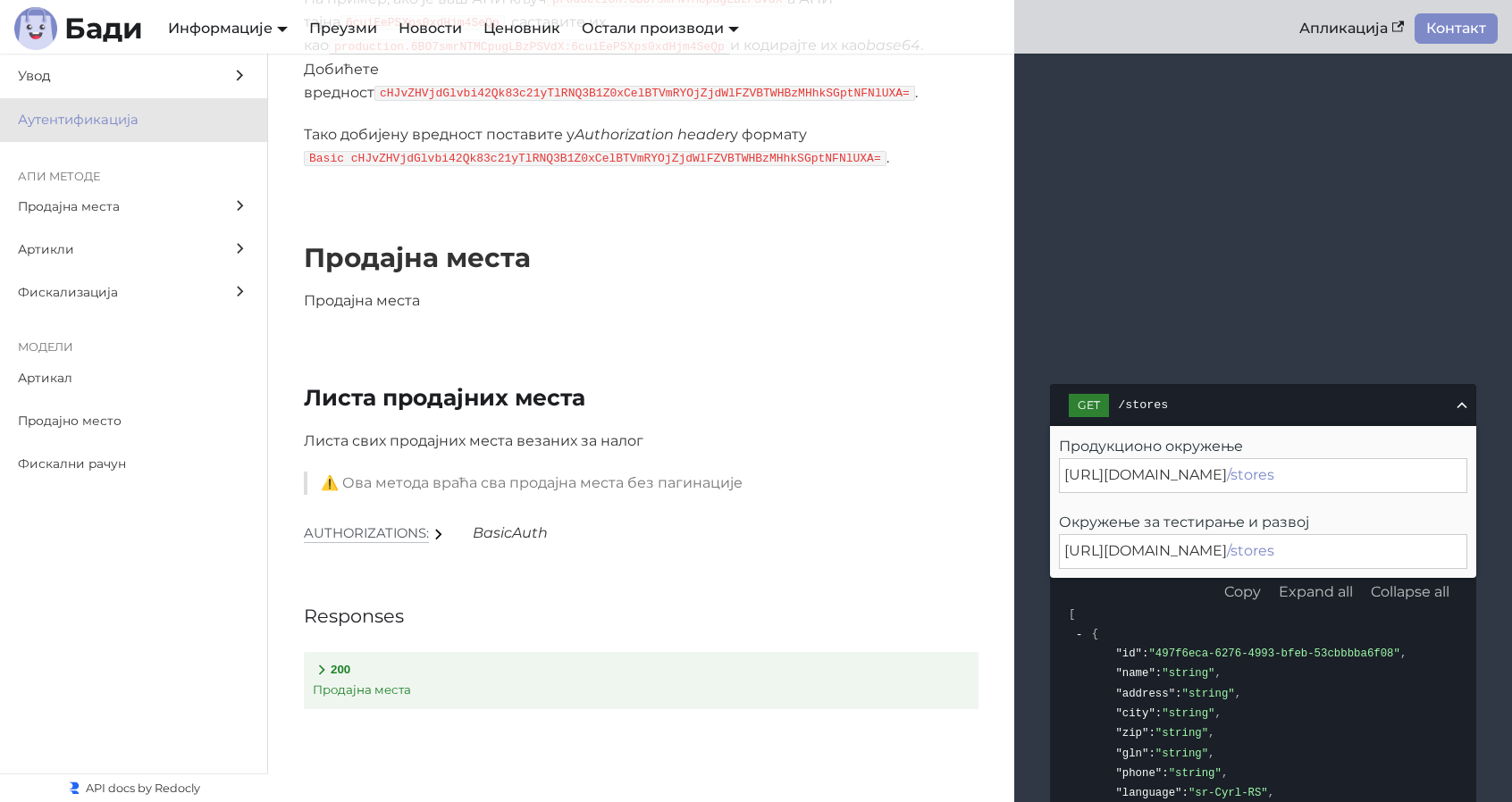
scroll to position [1545, 0]
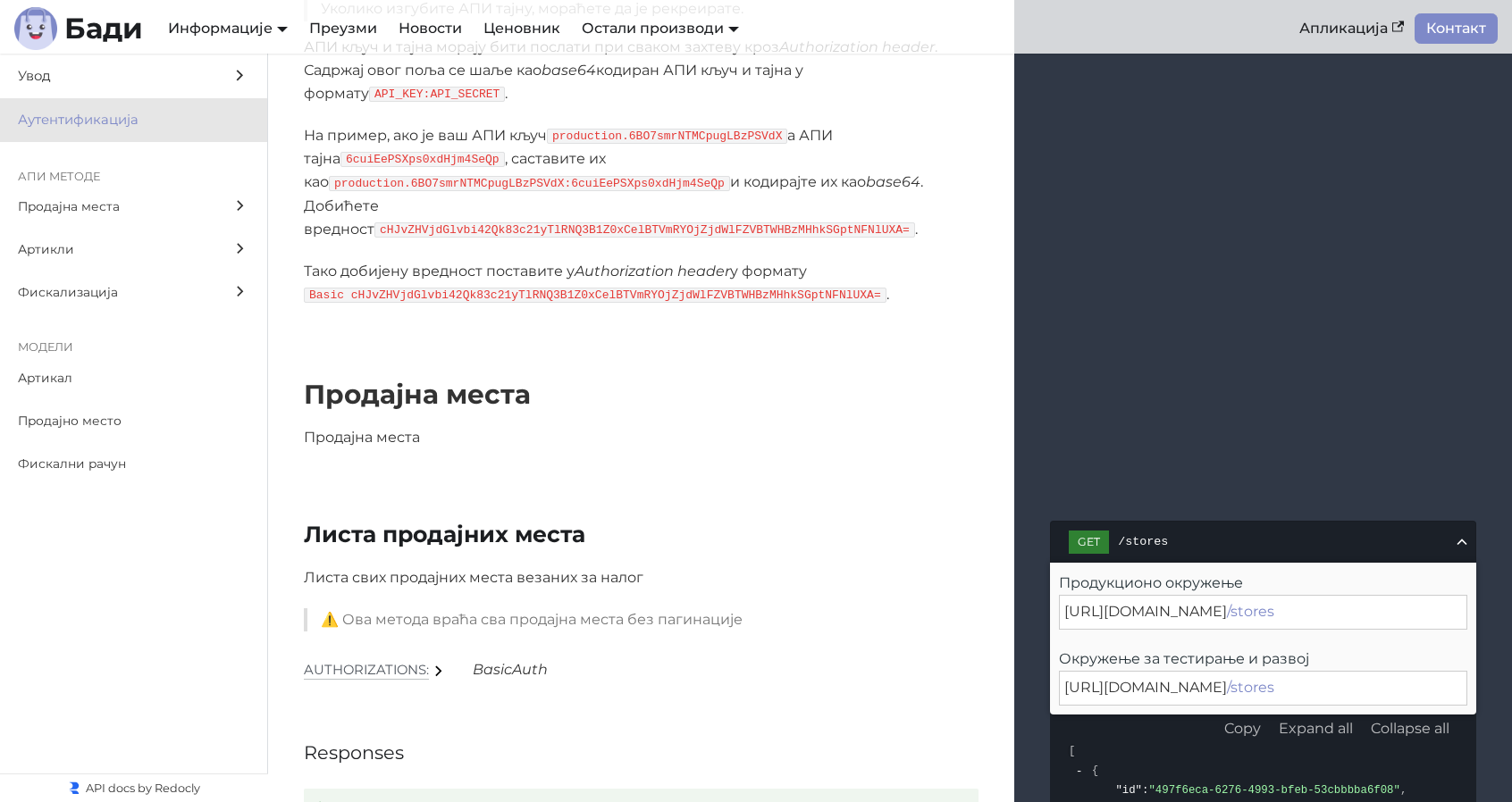
scroll to position [1367, 0]
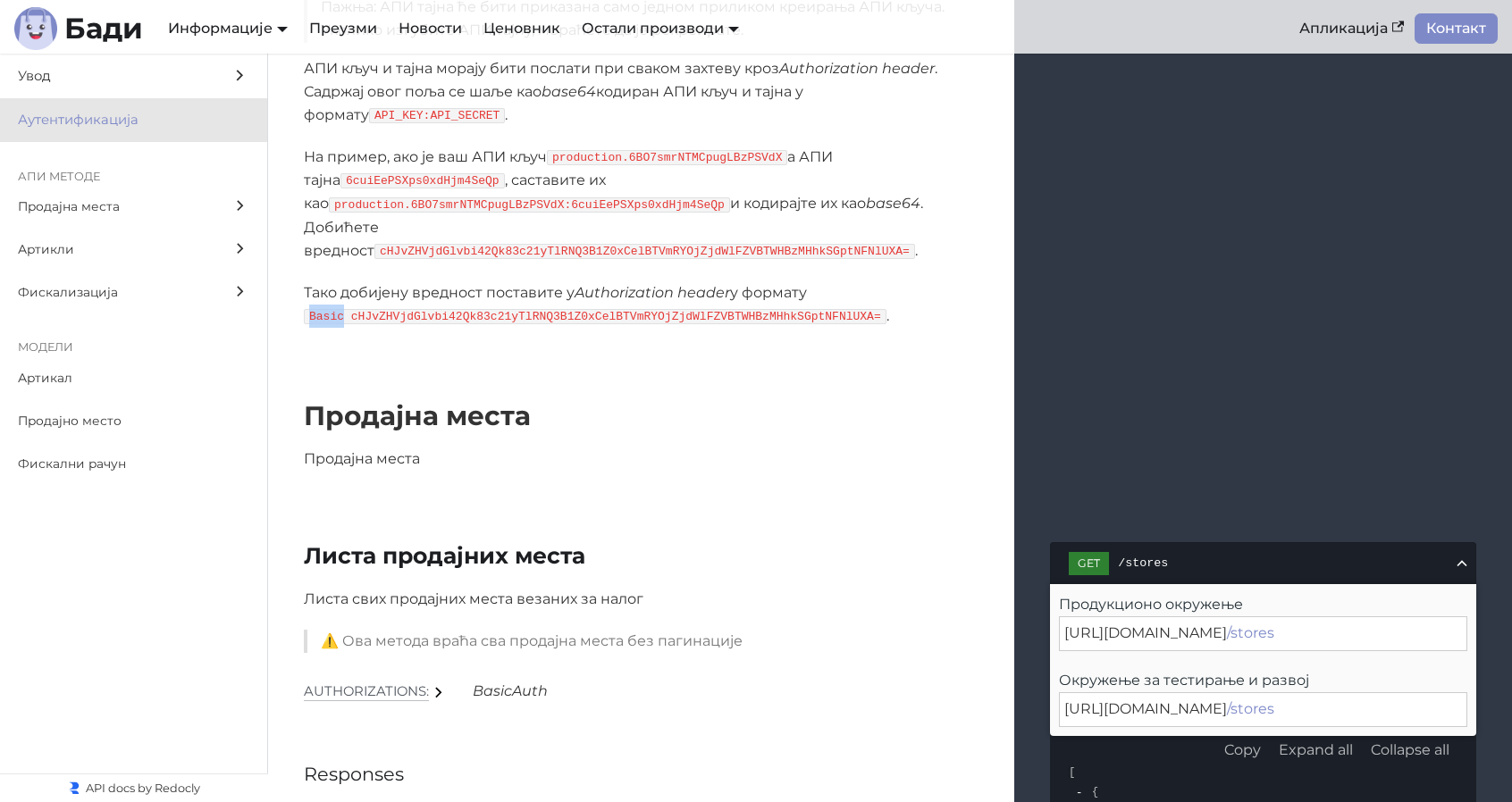
drag, startPoint x: 308, startPoint y: 317, endPoint x: 341, endPoint y: 321, distance: 33.2
click at [341, 321] on code "Basic cHJvZHVjdGlvbi42Qk83c21yTlRNQ3B1Z0xCelBTVmRYOjZjdWlFZVBTWHBzMHhkSGptNFNlU…" at bounding box center [595, 316] width 582 height 15
copy code "Basic"
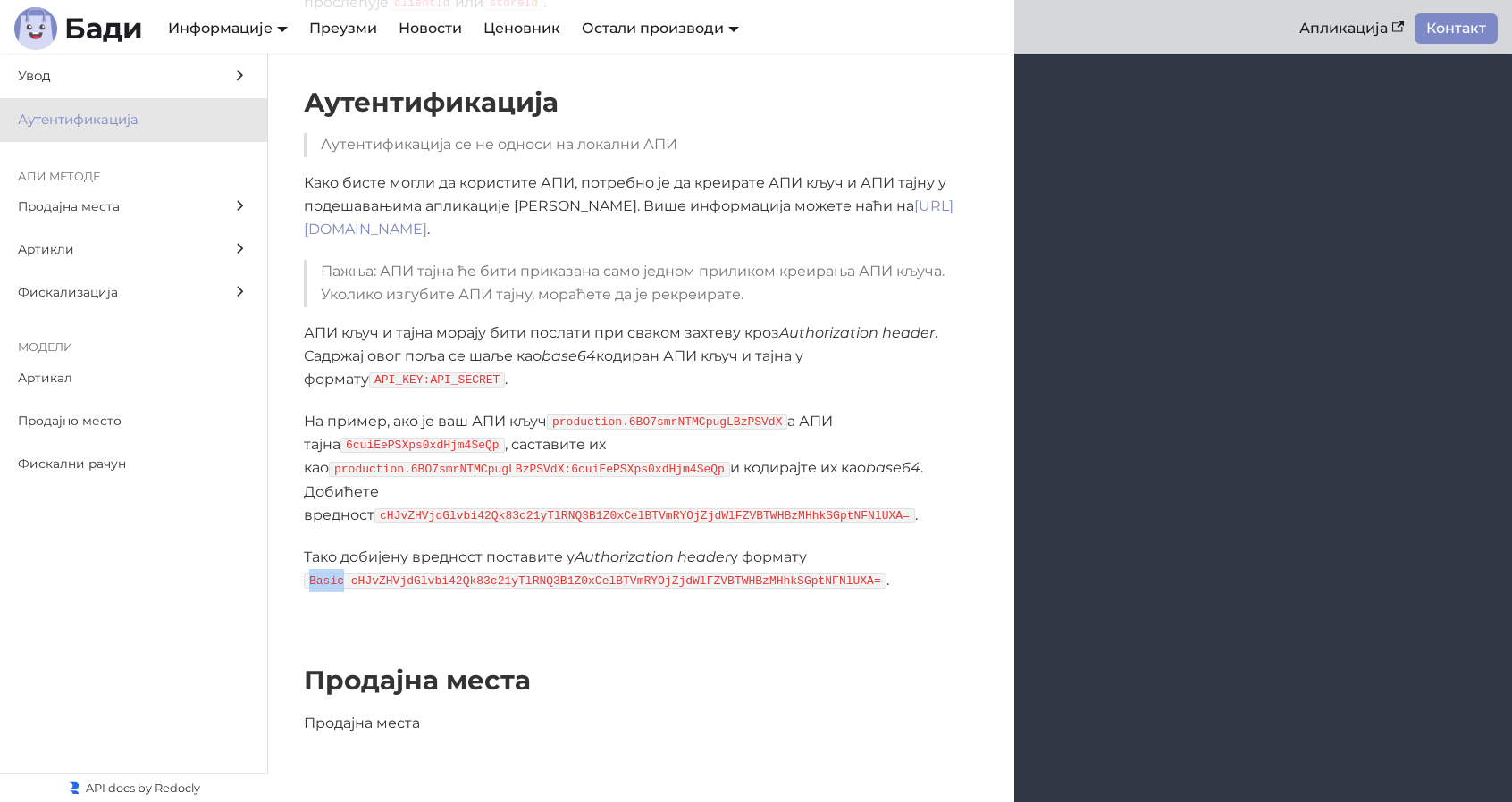
scroll to position [1099, 0]
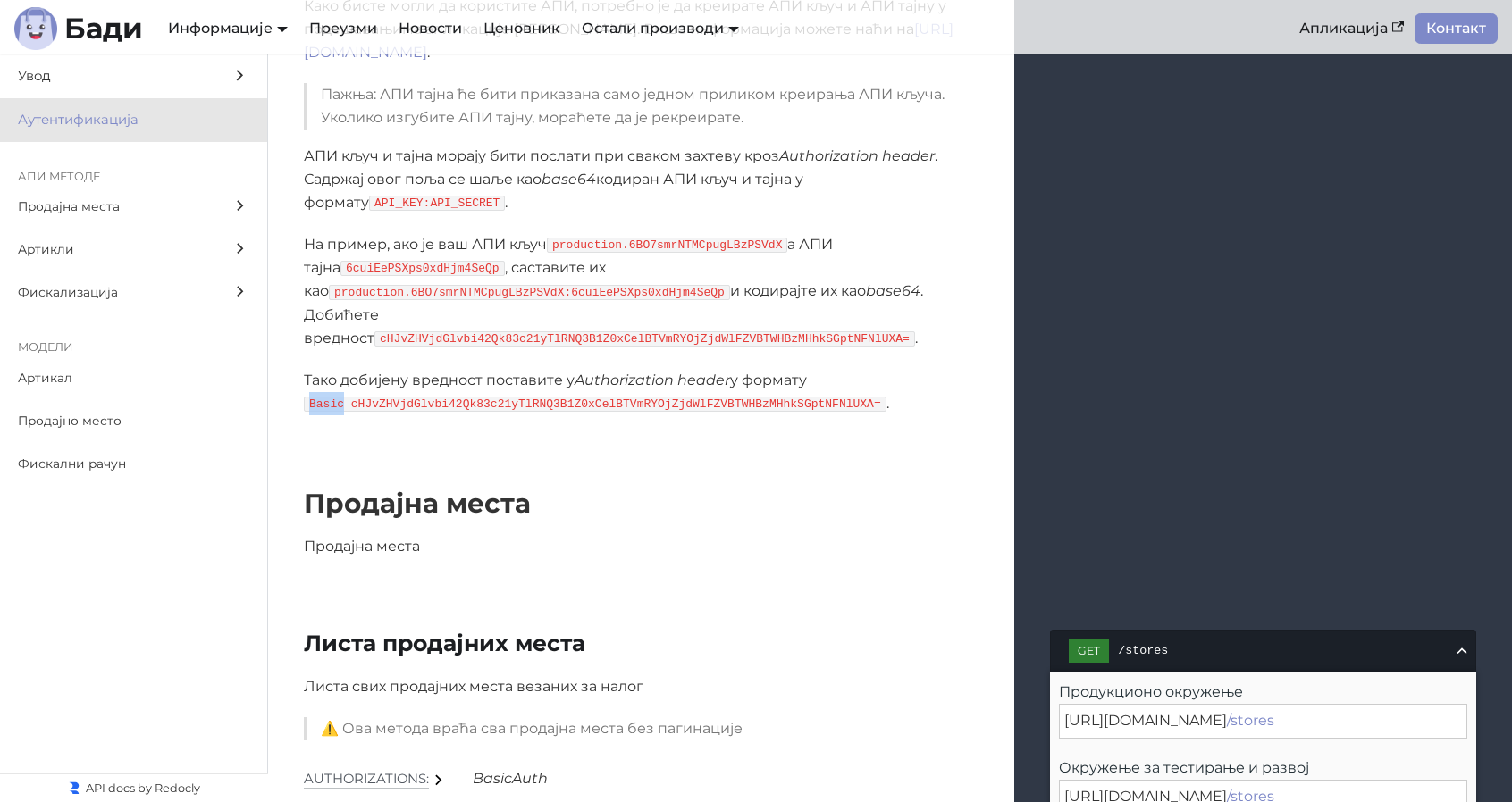
scroll to position [1367, 0]
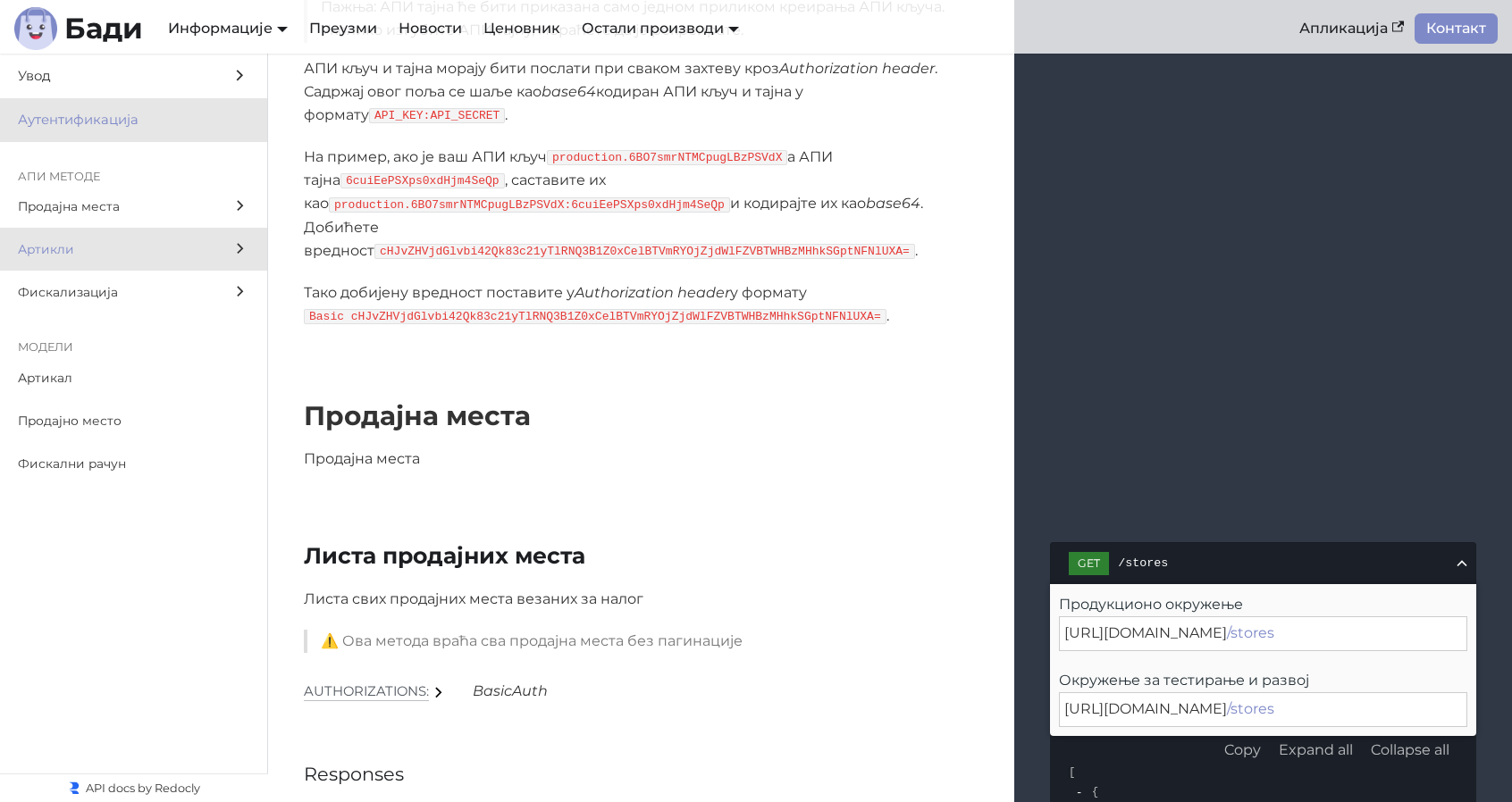
click at [158, 258] on span "Артикли" at bounding box center [117, 249] width 197 height 21
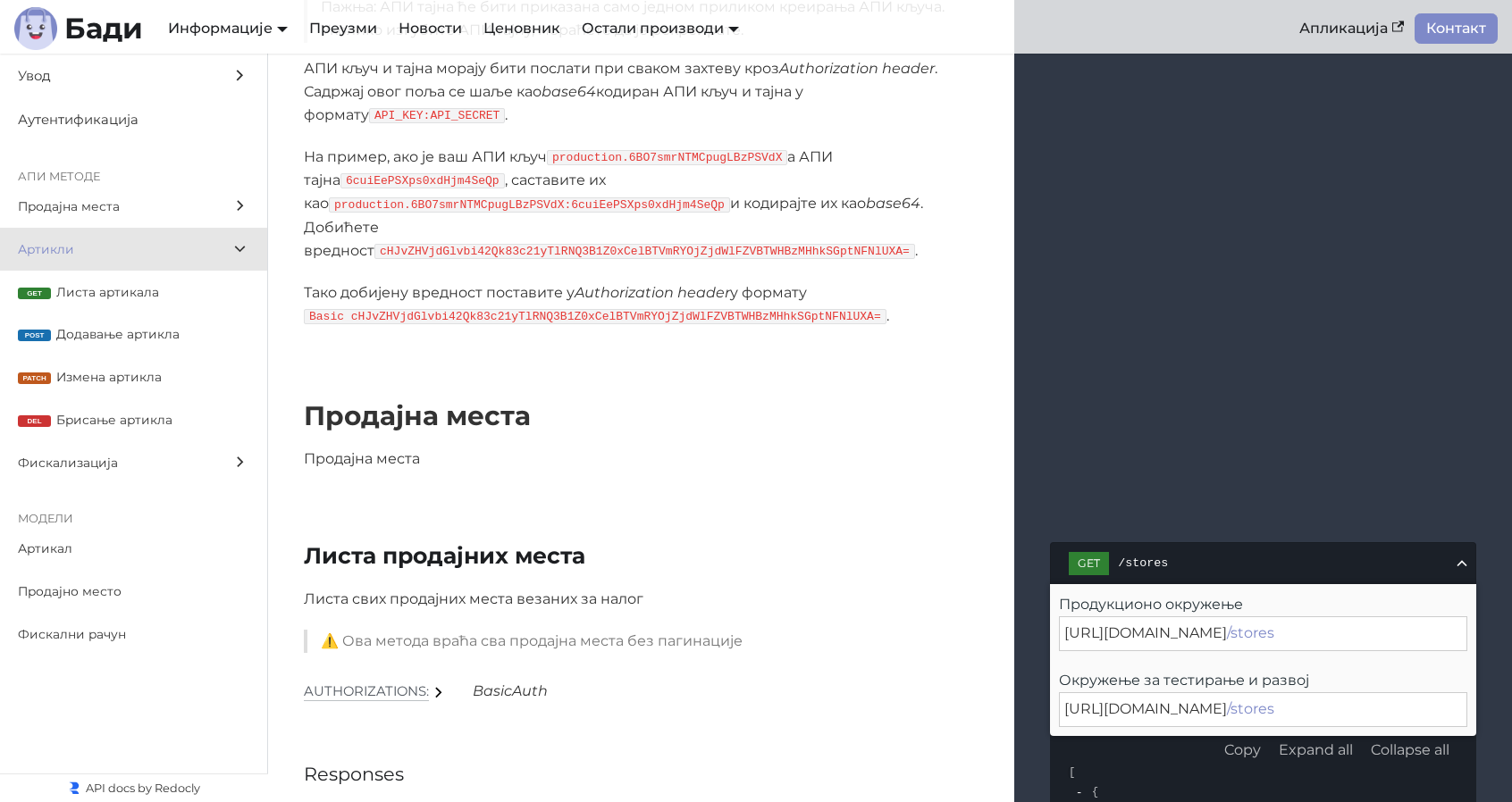
scroll to position [7584, 0]
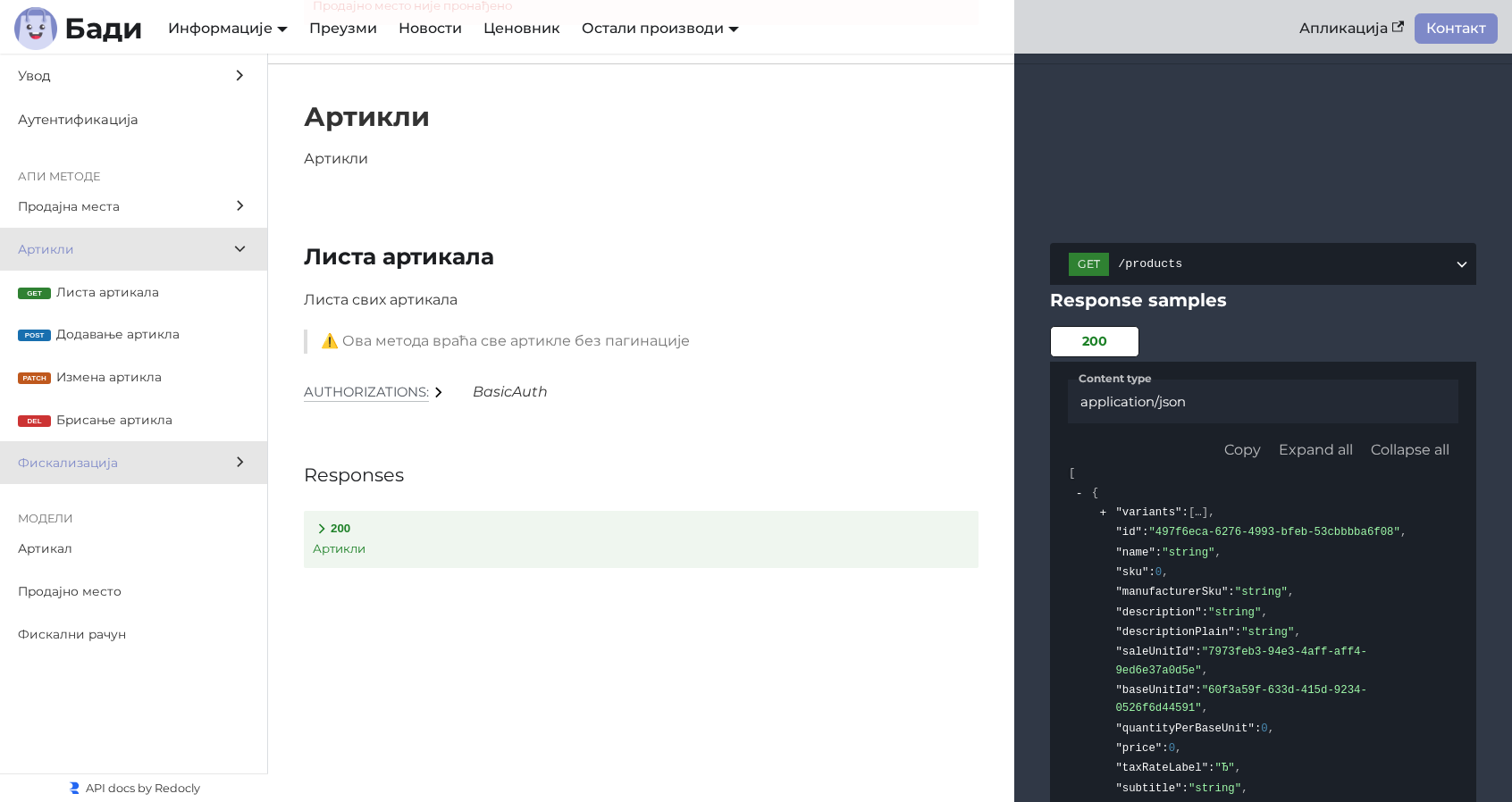
click at [115, 473] on span "Фискализација" at bounding box center [117, 463] width 197 height 21
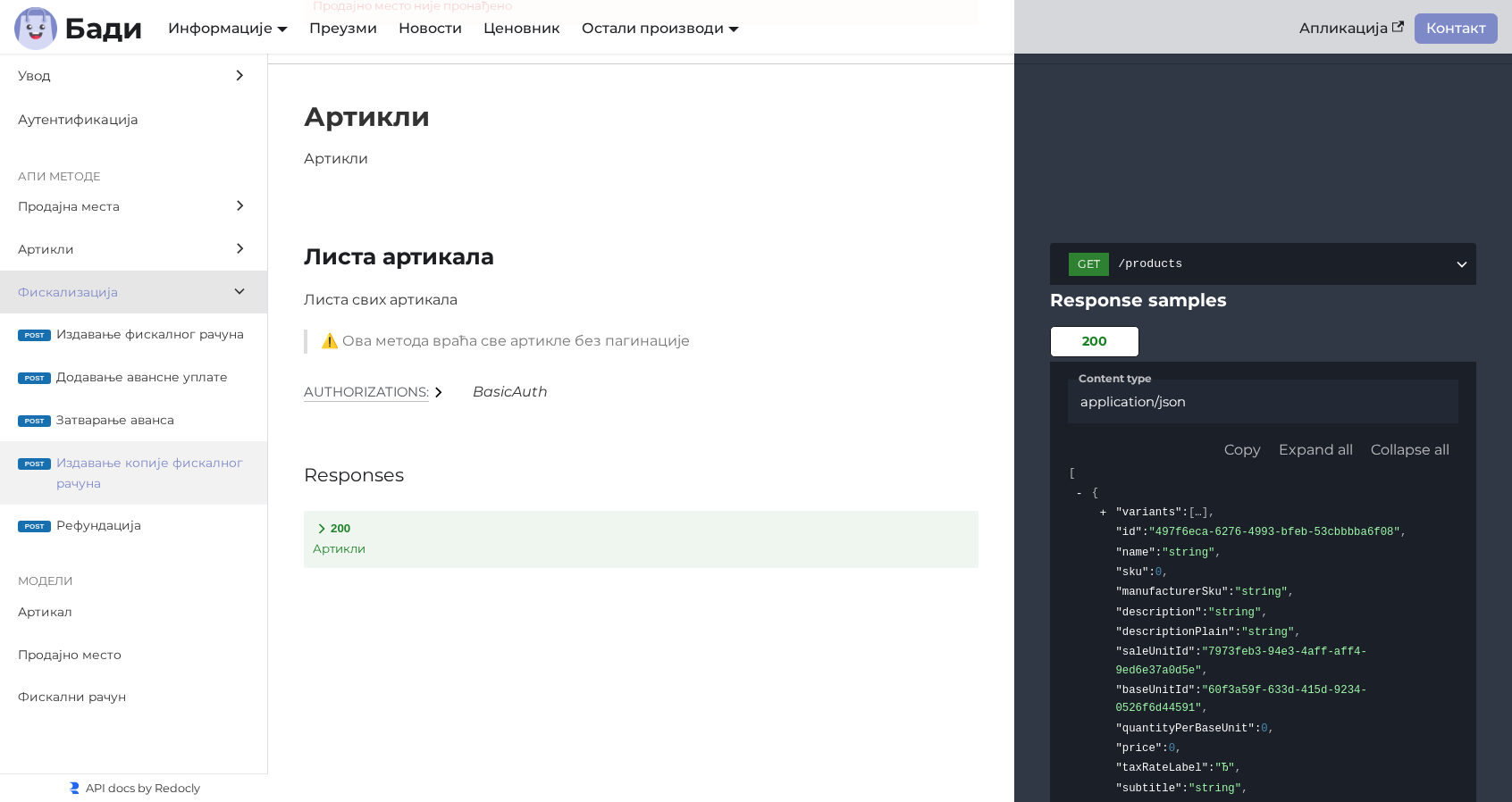
scroll to position [14941, 0]
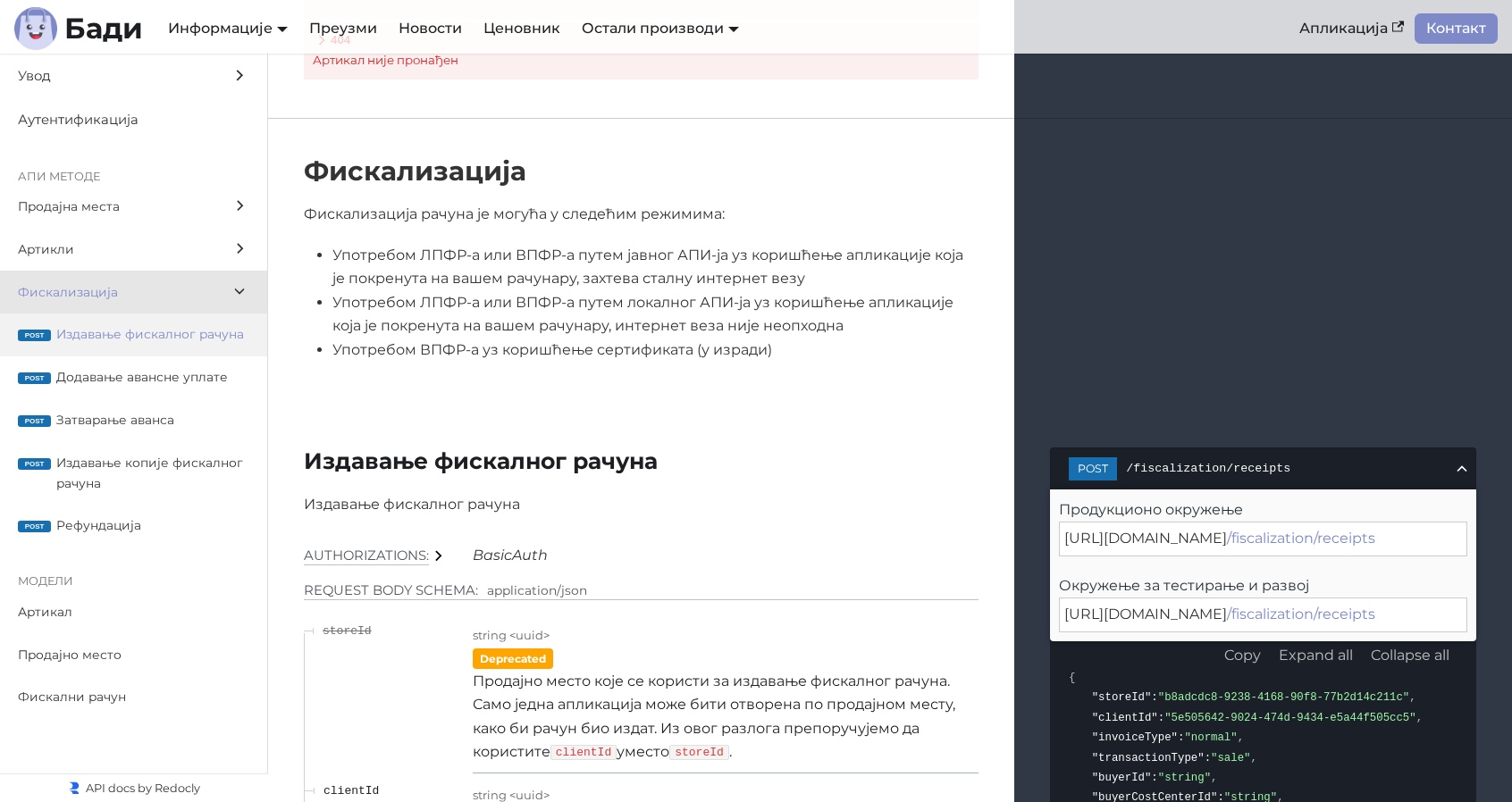
click at [123, 346] on label "post Издавање фискалног рачуна" at bounding box center [133, 334] width 267 height 43
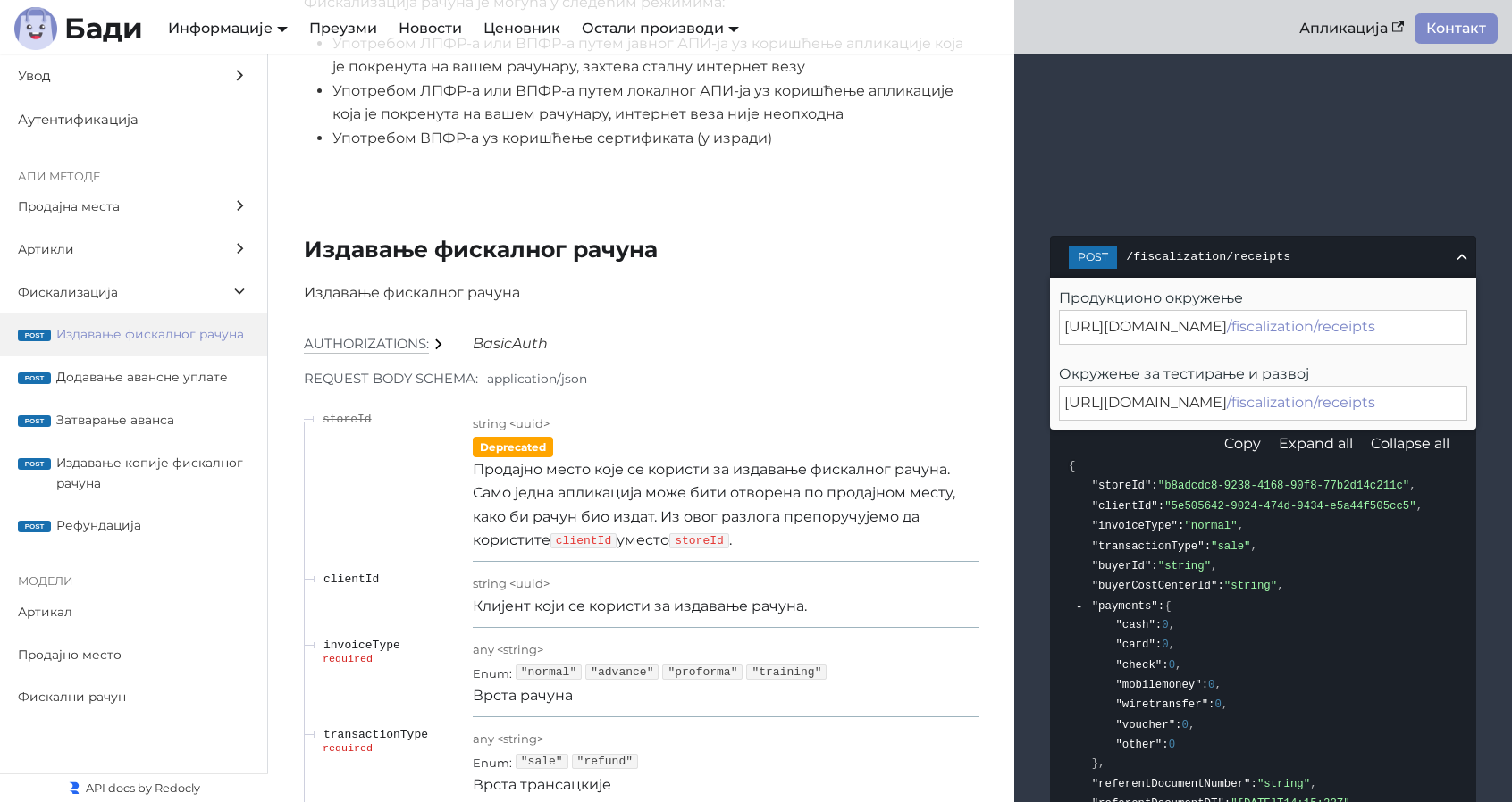
scroll to position [15145, 0]
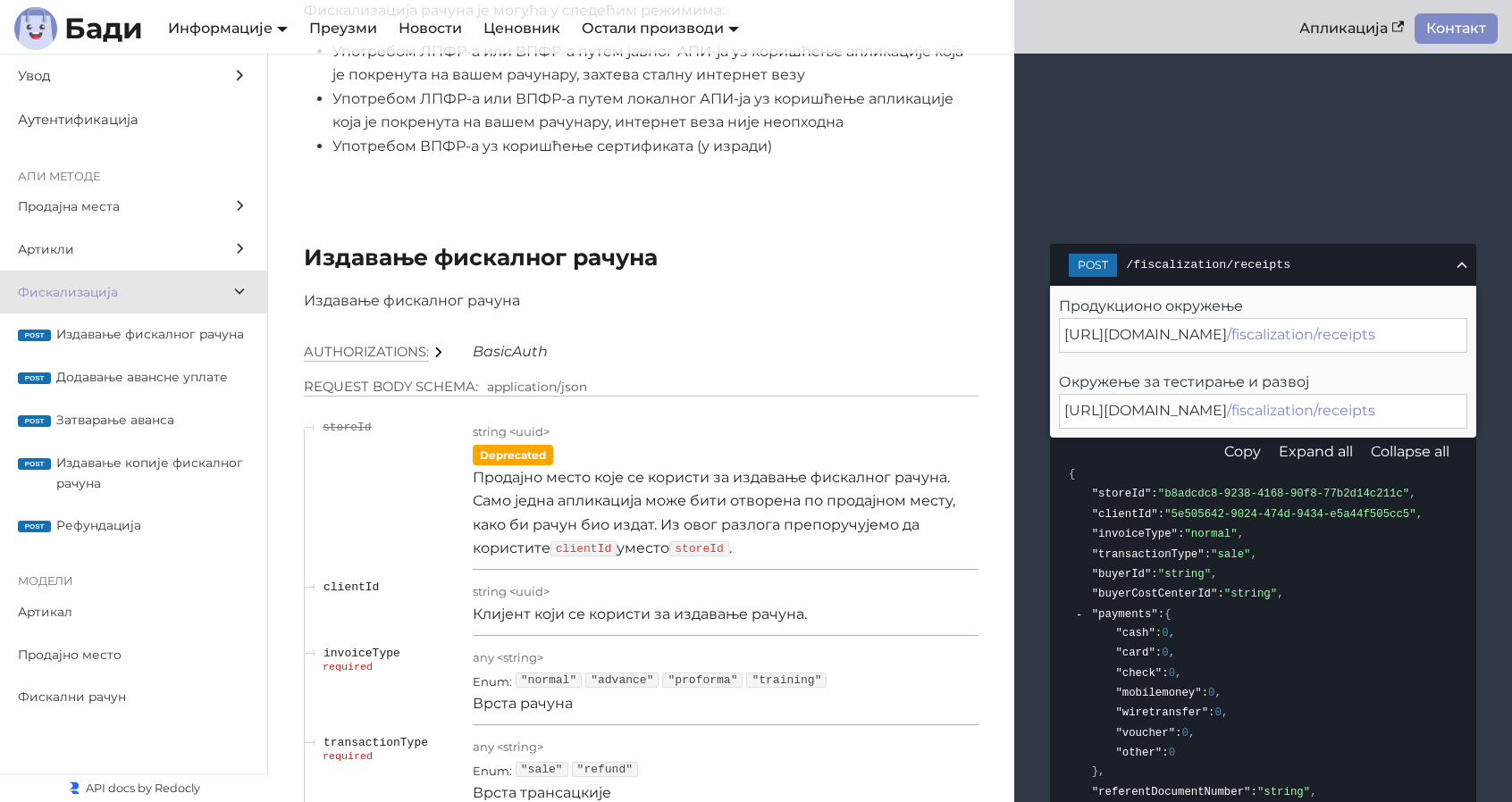
click at [1316, 439] on button "Expand all" at bounding box center [1316, 453] width 92 height 27
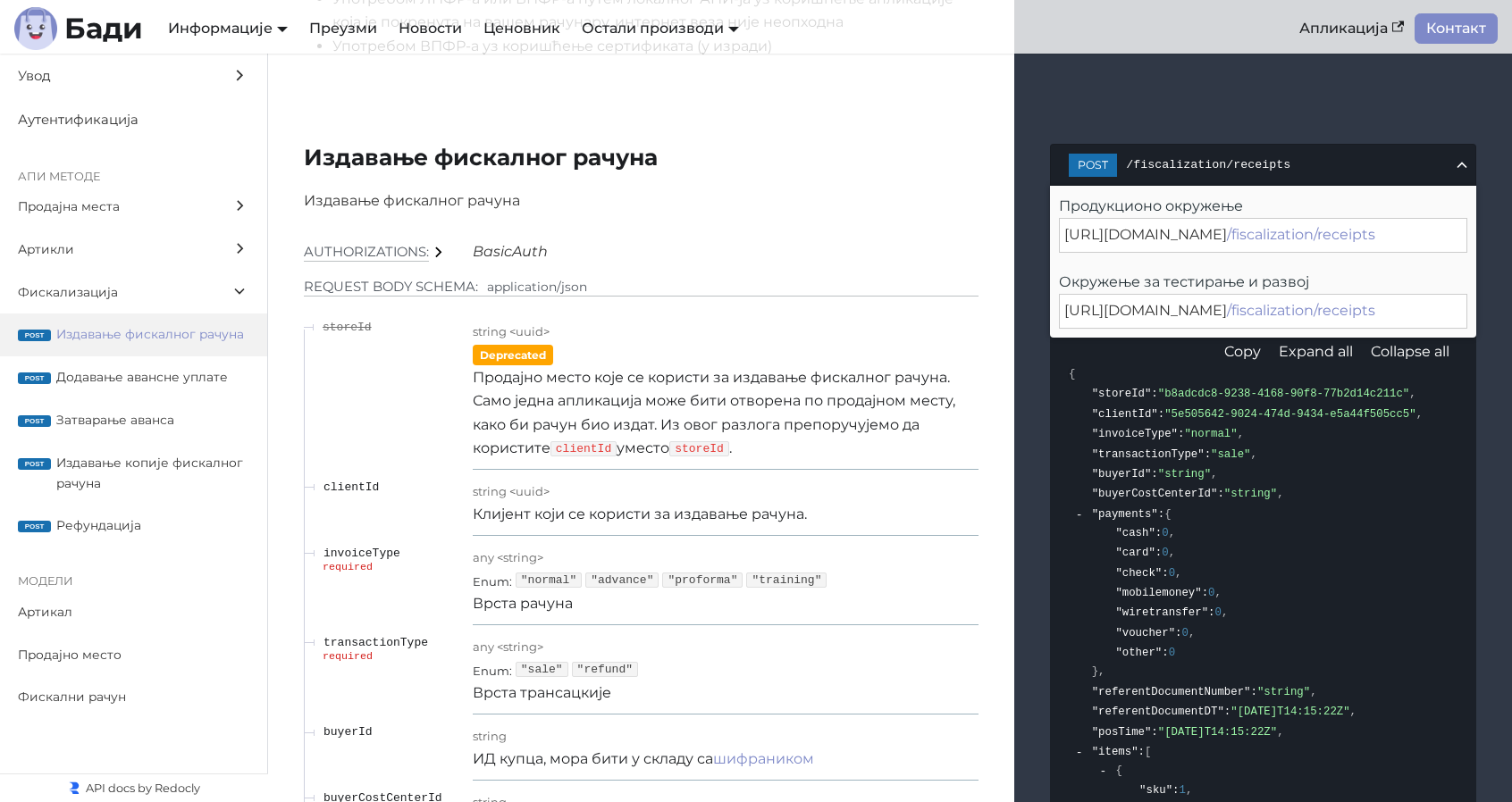
scroll to position [15233, 0]
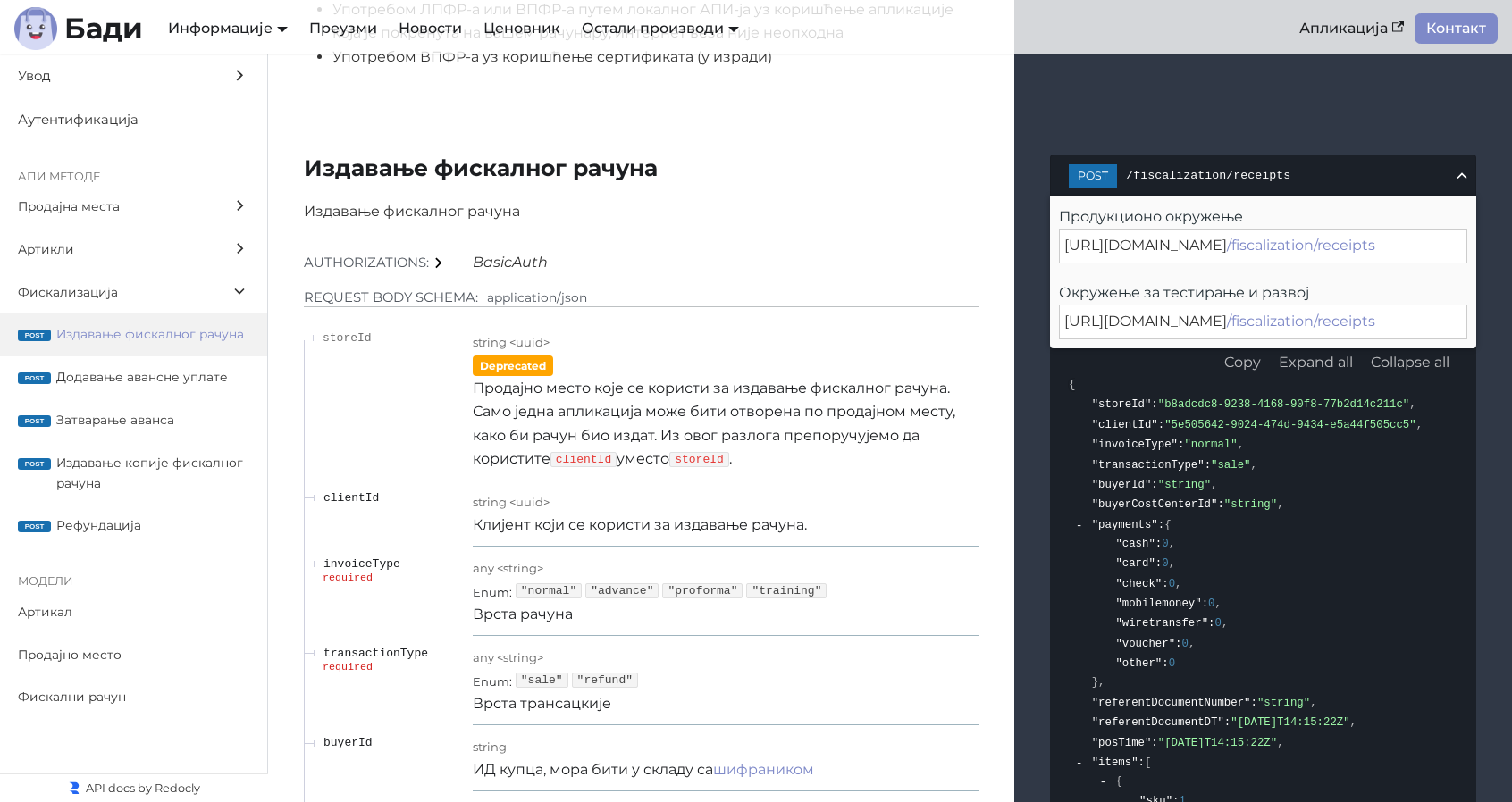
click at [361, 289] on h5 "Request Body schema: application/json" at bounding box center [641, 298] width 675 height 19
click at [504, 291] on span "application/json" at bounding box center [537, 298] width 100 height 14
click at [484, 253] on icon "BasicAuth" at bounding box center [510, 262] width 75 height 17
click at [438, 253] on icon at bounding box center [438, 263] width 19 height 19
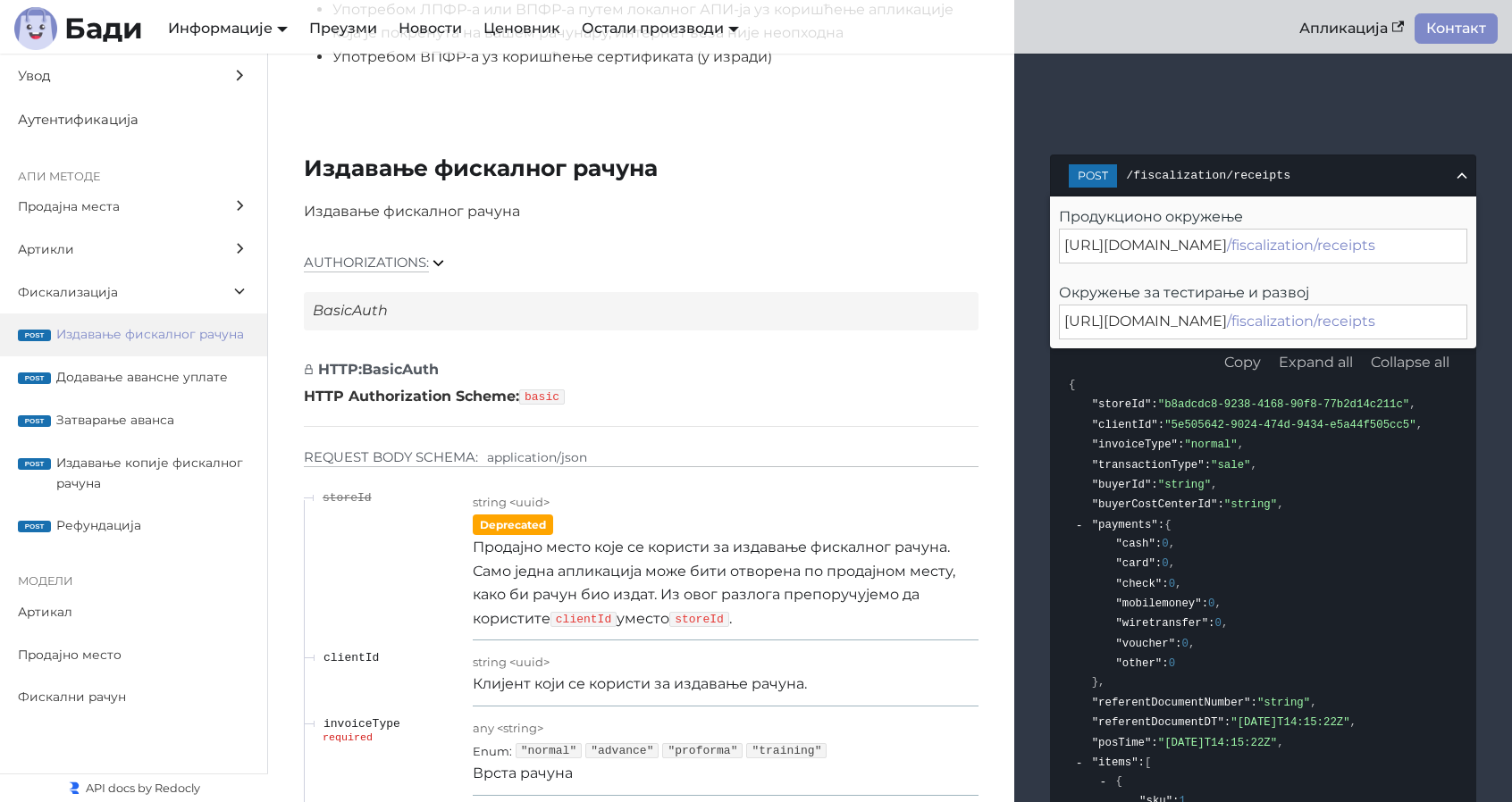
click at [439, 253] on icon at bounding box center [438, 263] width 19 height 19
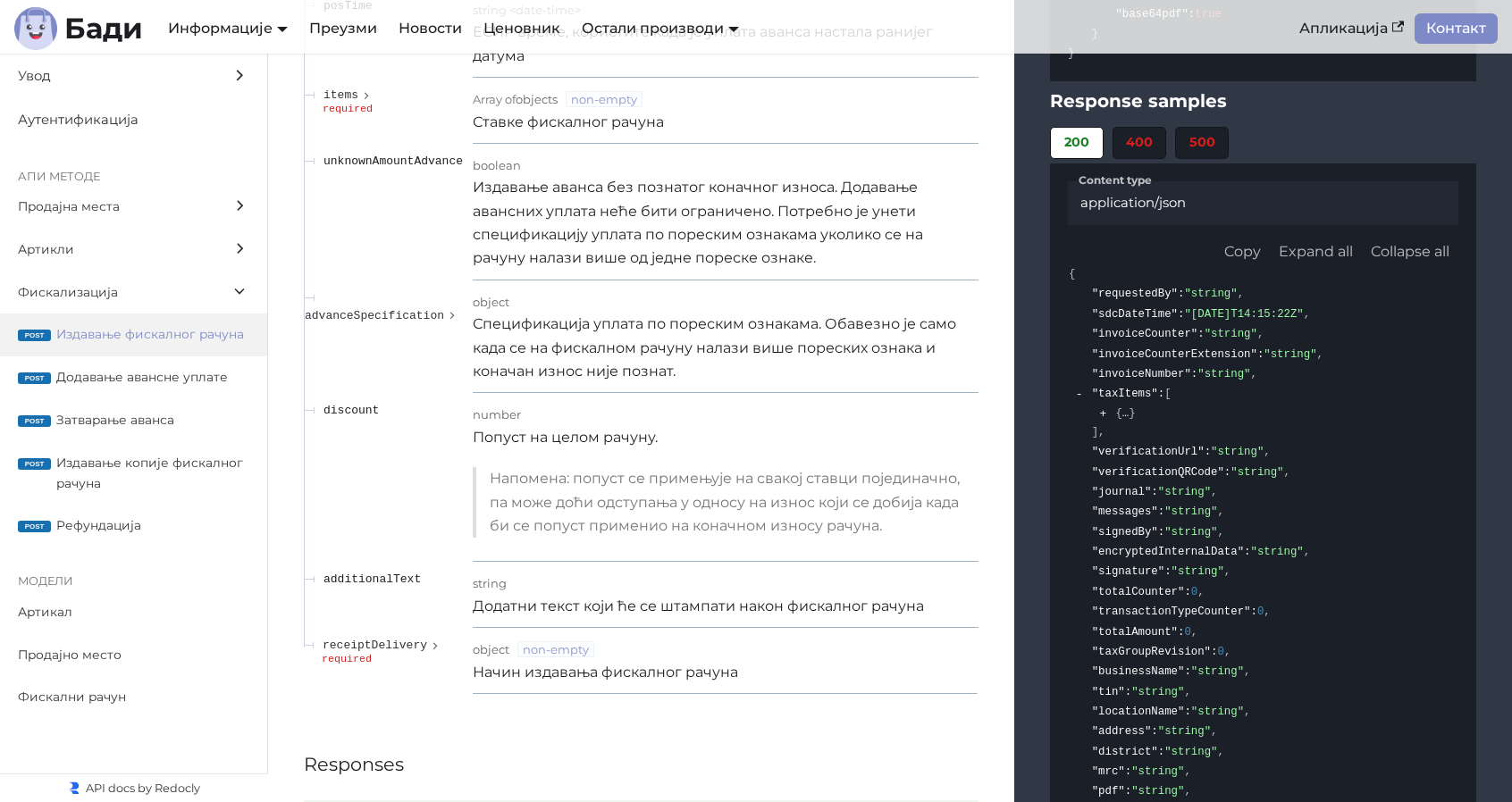
scroll to position [16395, 0]
click at [434, 643] on polygon "expand receiptDelivery" at bounding box center [435, 646] width 5 height 7
click at [432, 644] on polygon "expand receiptDelivery" at bounding box center [435, 645] width 7 height 5
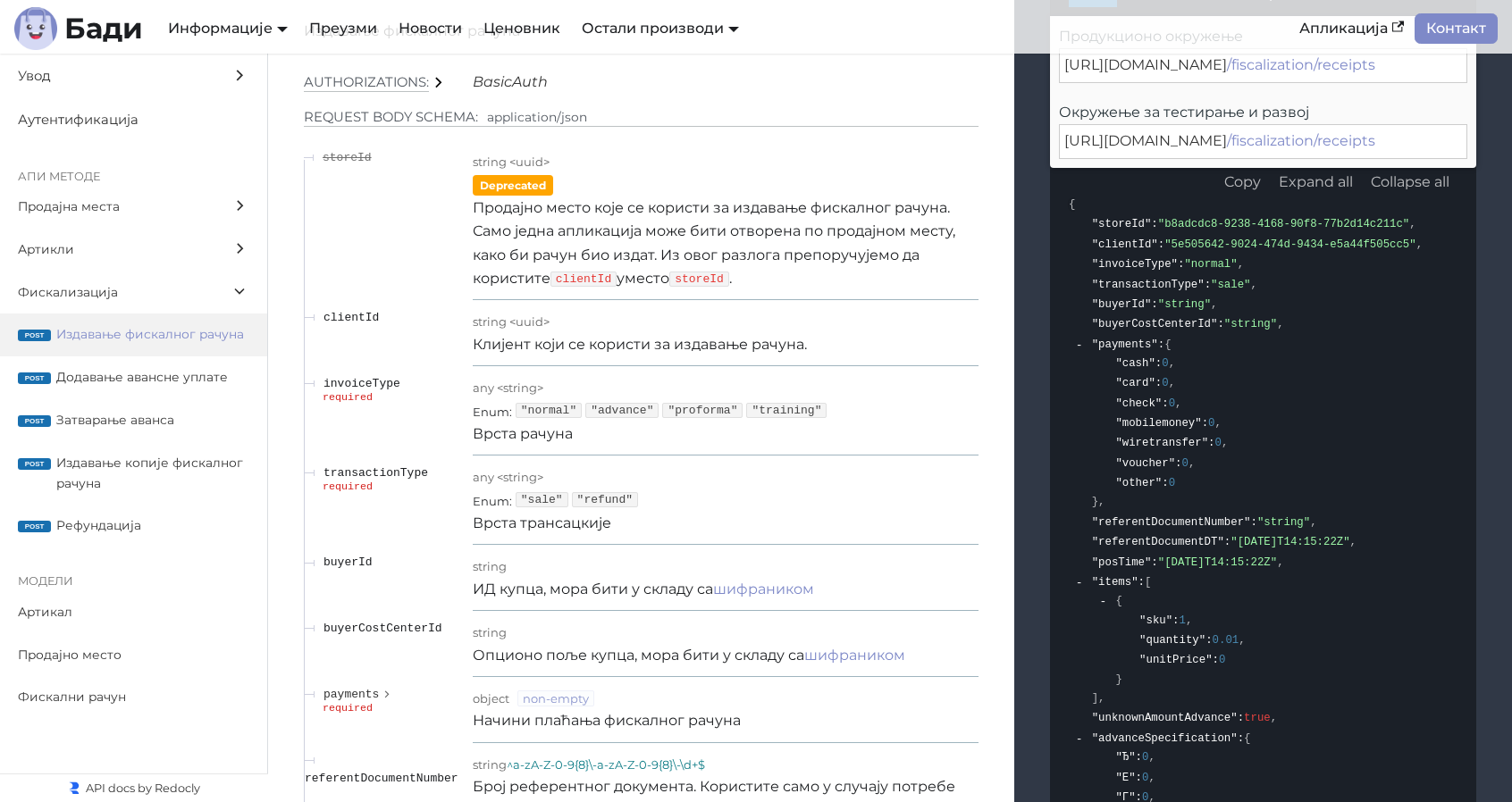
scroll to position [15413, 0]
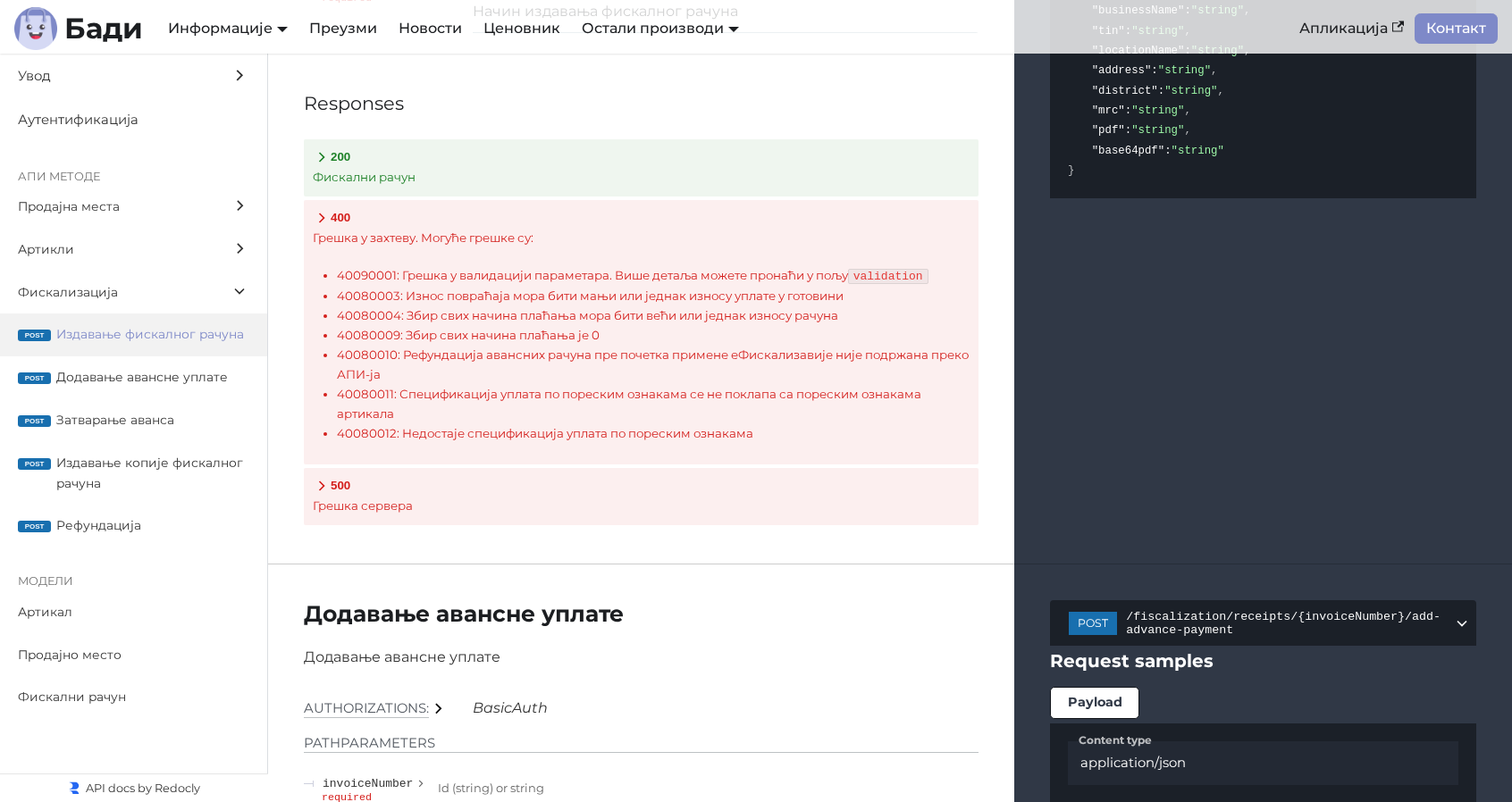
scroll to position [17288, 0]
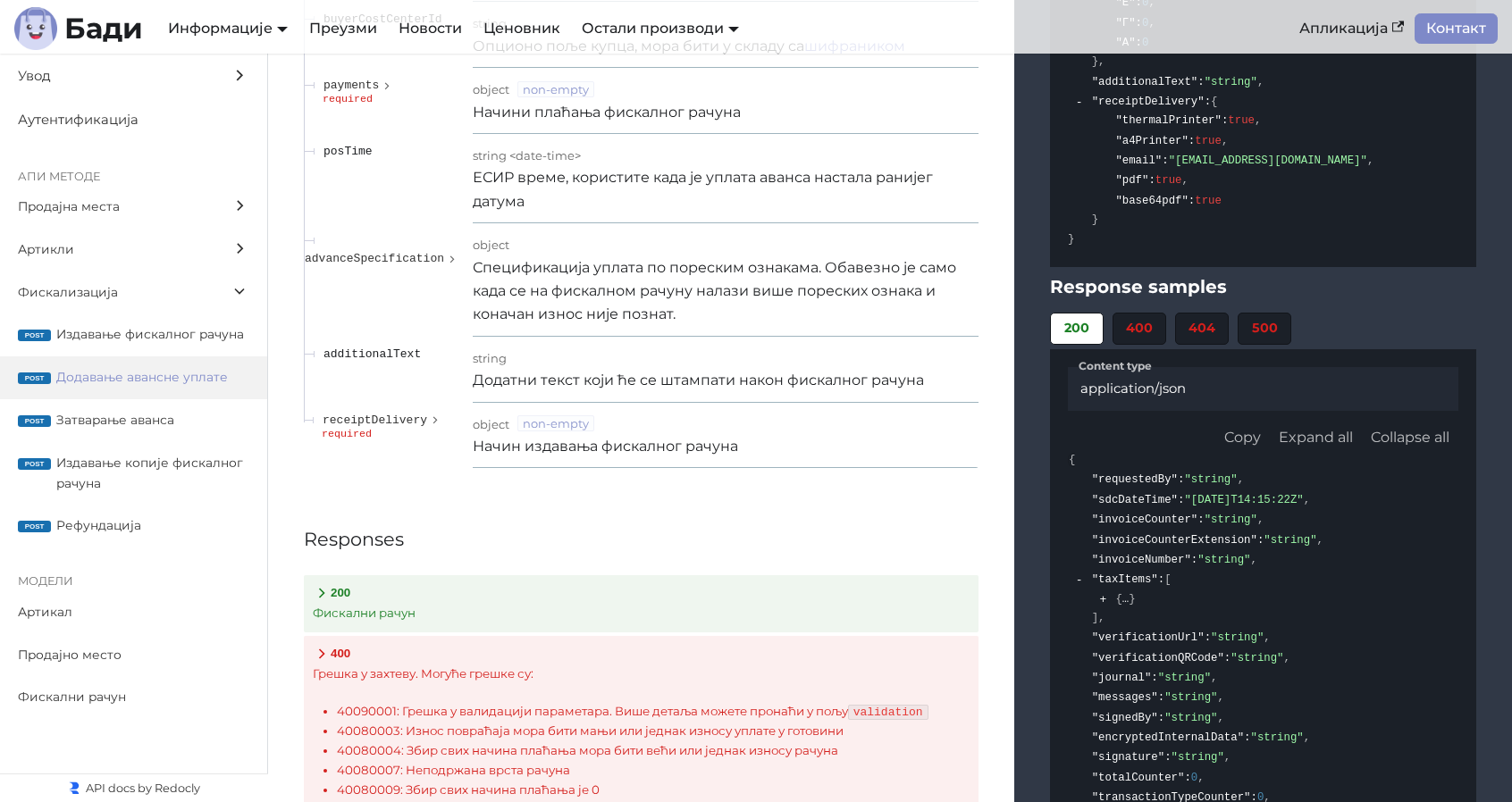
scroll to position [18271, 0]
